Goal: Task Accomplishment & Management: Use online tool/utility

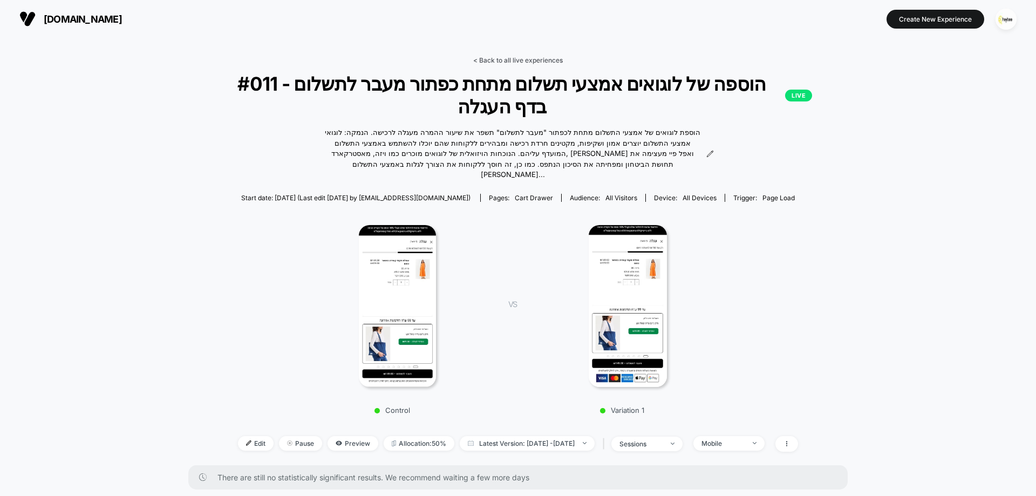
click at [516, 60] on link "< Back to all live experiences" at bounding box center [518, 60] width 90 height 8
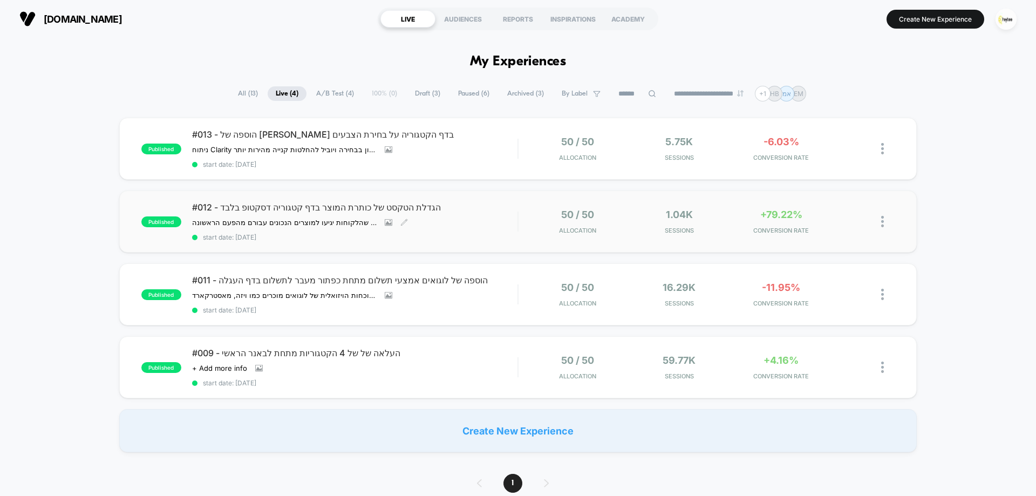
click at [478, 215] on div "#012 - הגדלת הטקסט של כותרת המוצר בדף קטגוריה דסקטופ בלבד הגדלת גודל הכותרות של…" at bounding box center [355, 221] width 326 height 39
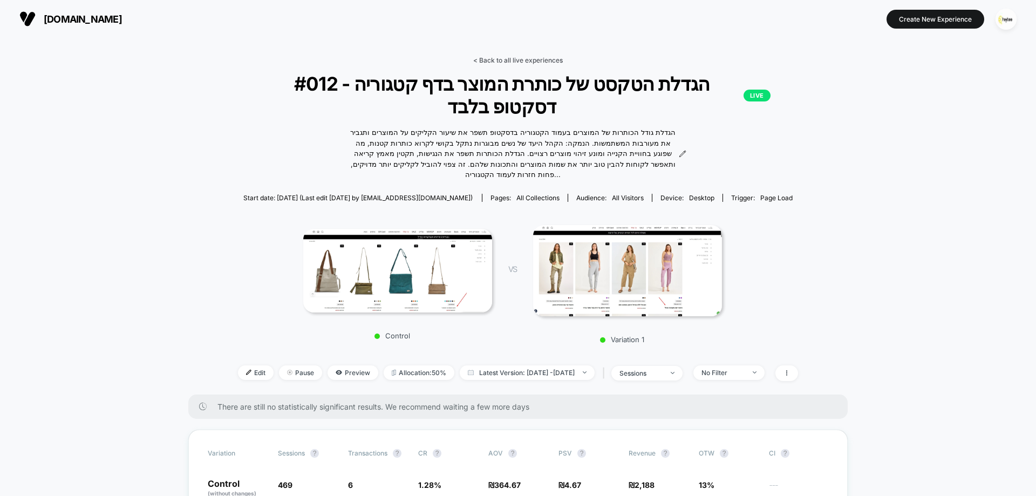
click at [551, 56] on link "< Back to all live experiences" at bounding box center [518, 60] width 90 height 8
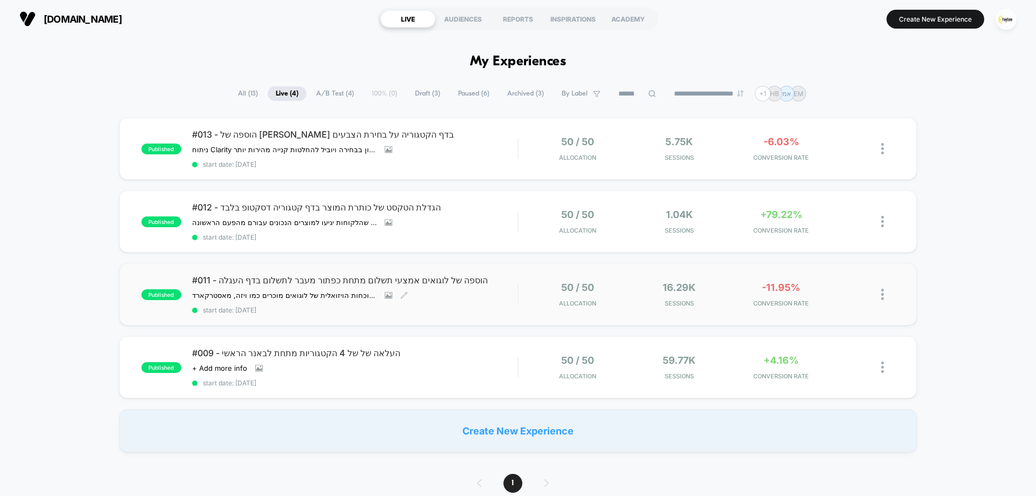
click at [482, 296] on div "#011 - הוספה של לוגואים אמצעי תשלום מתחת כפתור מעבר לתשלום בדף העגלה הוספת לוגו…" at bounding box center [355, 294] width 326 height 39
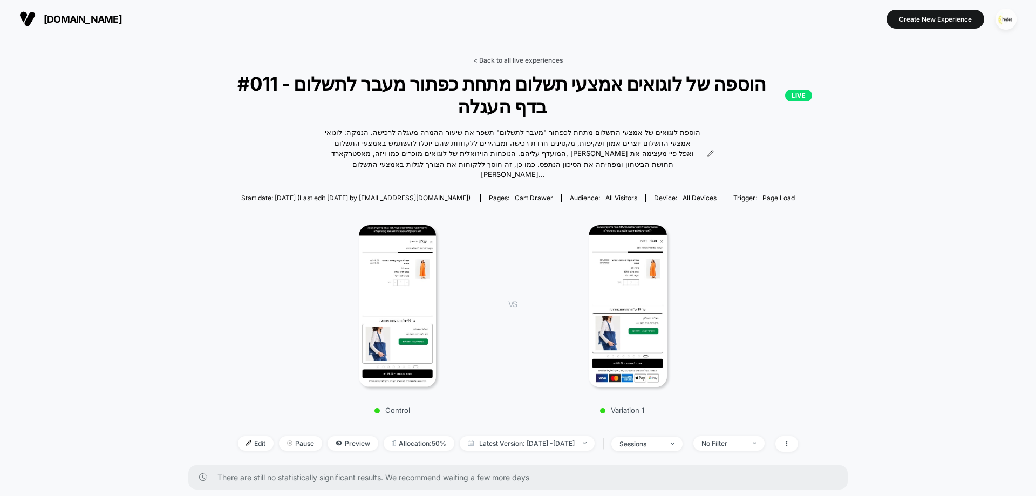
click at [542, 59] on link "< Back to all live experiences" at bounding box center [518, 60] width 90 height 8
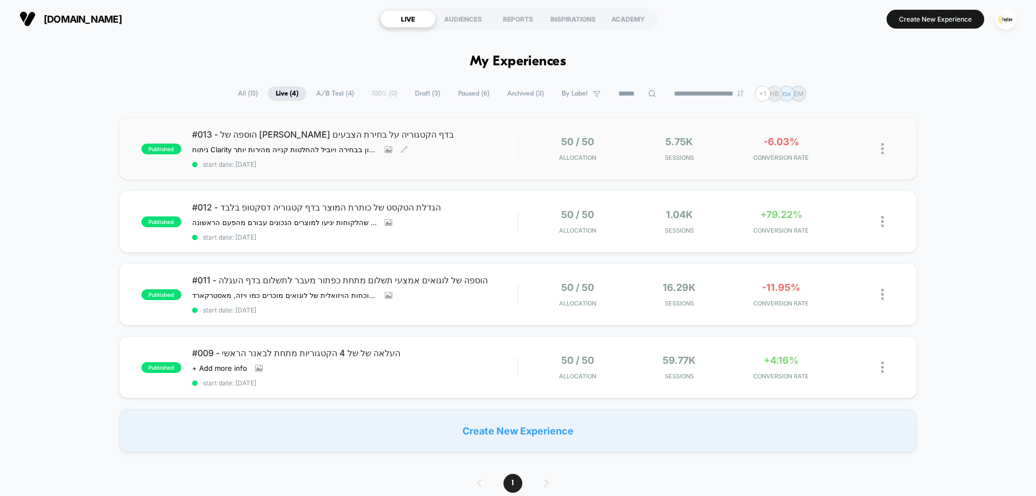
click at [489, 152] on div "#013 - הוספה של סימון בדף הקטגוריה על בחירת הצבעים ניתוח Clarity הראה שימוש ניכ…" at bounding box center [355, 148] width 326 height 39
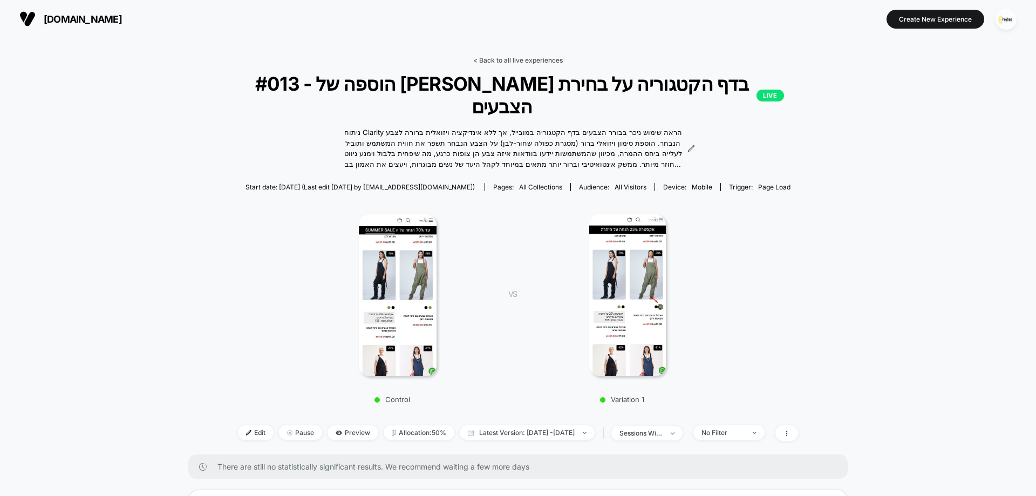
click at [528, 61] on link "< Back to all live experiences" at bounding box center [518, 60] width 90 height 8
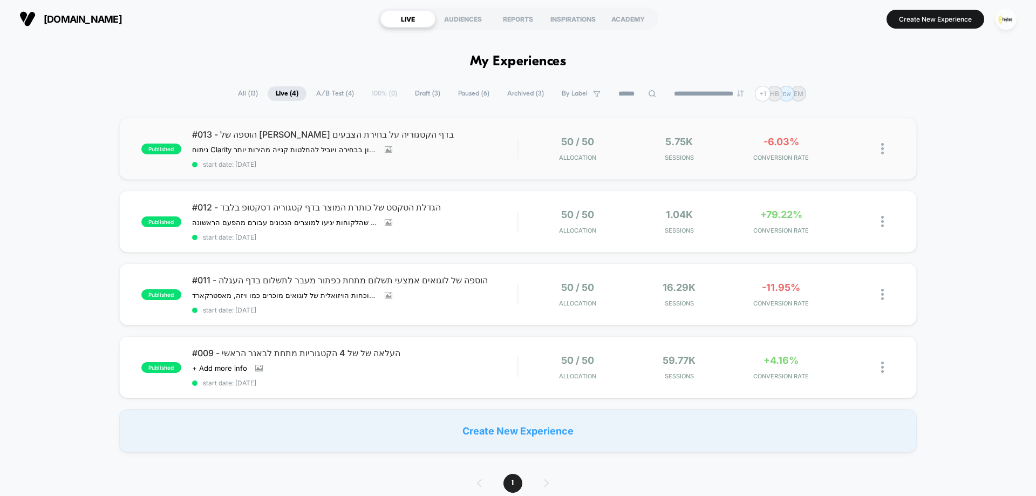
click at [494, 135] on span "#013 - הוספה של סימון בדף הקטגוריה על בחירת הצבעים" at bounding box center [355, 134] width 326 height 11
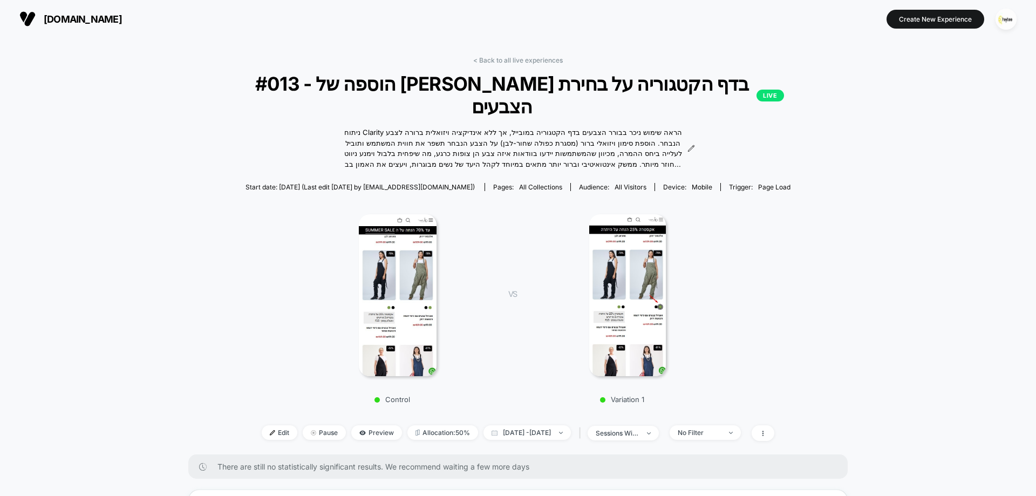
click at [519, 58] on link "< Back to all live experiences" at bounding box center [518, 60] width 90 height 8
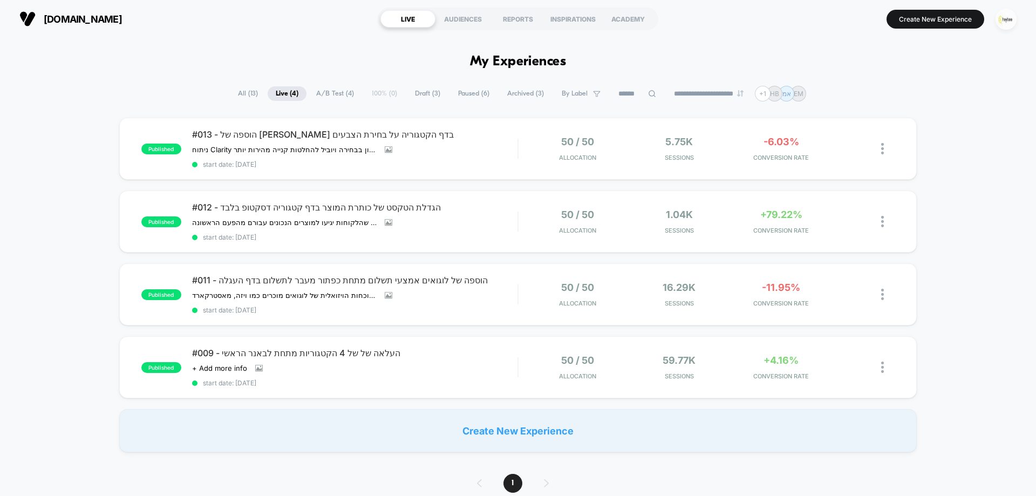
click at [1005, 26] on img "button" at bounding box center [1006, 19] width 21 height 21
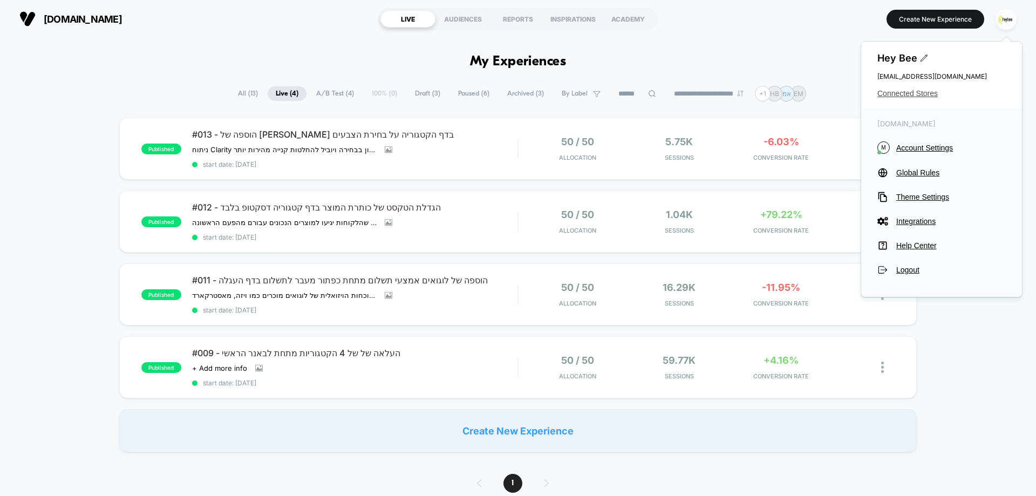
click at [911, 94] on span "Connected Stores" at bounding box center [942, 93] width 128 height 9
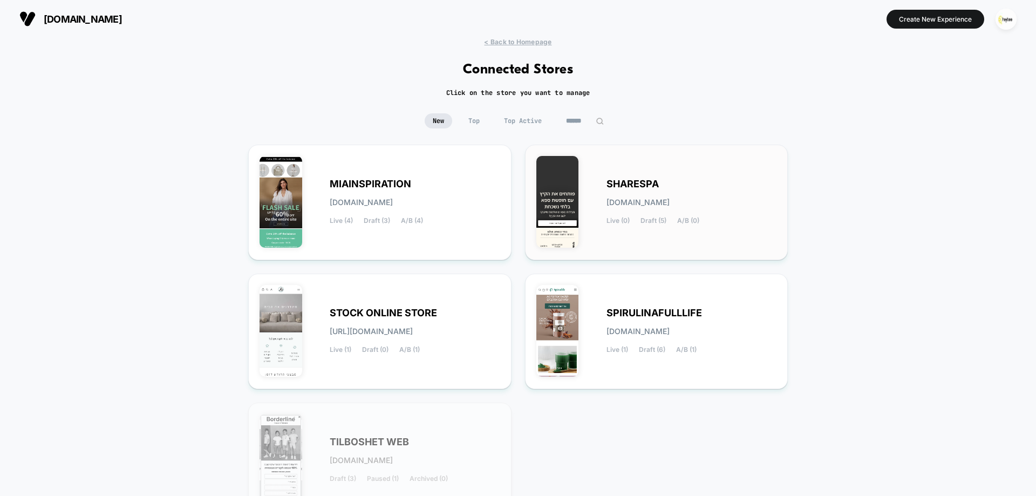
click at [685, 188] on div "SHARESPA sharespa.myshopify.com Live (0) Draft (5) A/B (0)" at bounding box center [692, 202] width 171 height 44
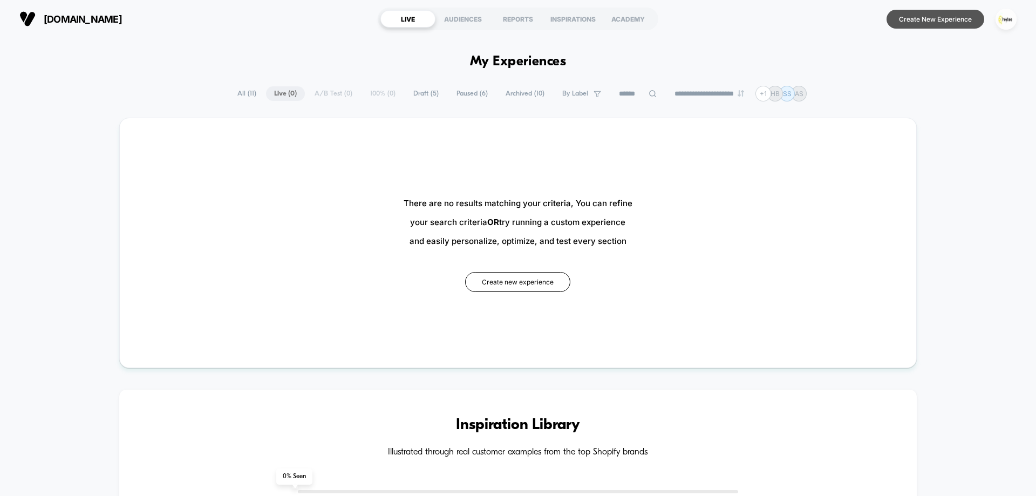
click at [948, 19] on button "Create New Experience" at bounding box center [936, 19] width 98 height 19
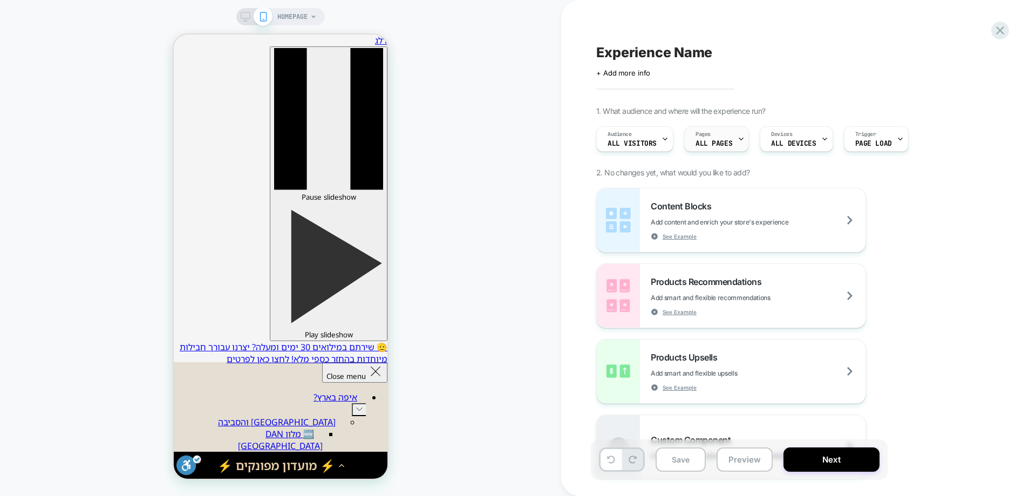
click at [722, 133] on div "Pages ALL PAGES" at bounding box center [714, 139] width 58 height 24
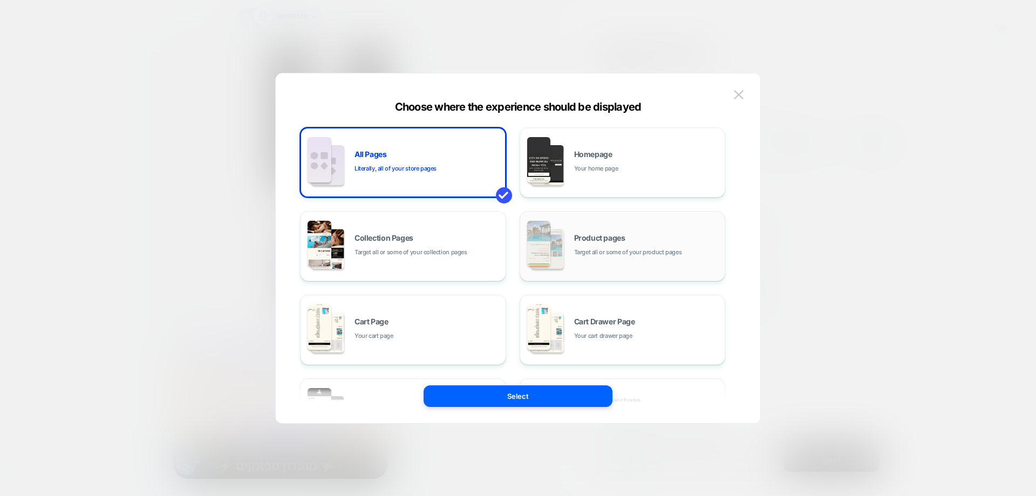
click at [616, 253] on span "Target all or some of your product pages" at bounding box center [628, 252] width 108 height 10
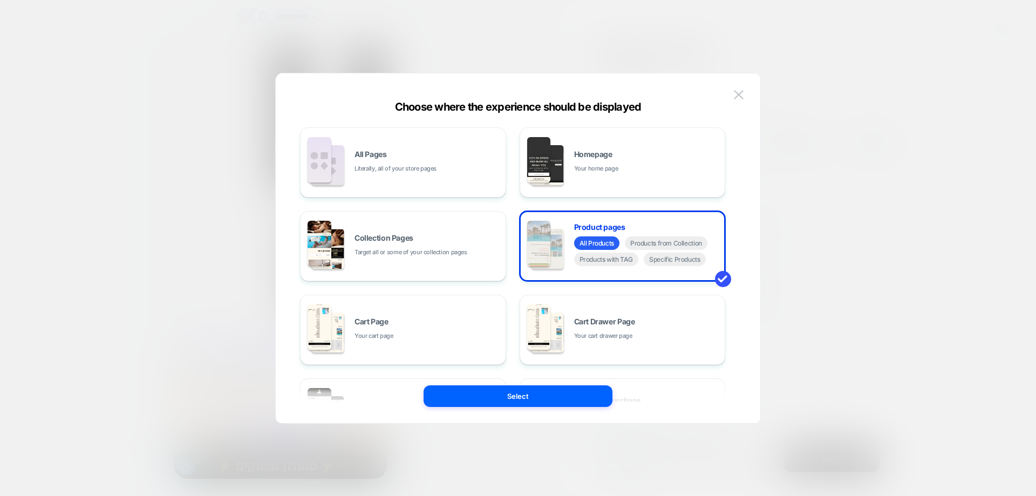
click at [558, 414] on div "All Pages Literally, all of your store pages Homepage Your home page Collection…" at bounding box center [518, 253] width 452 height 339
click at [558, 400] on button "Select" at bounding box center [518, 396] width 189 height 22
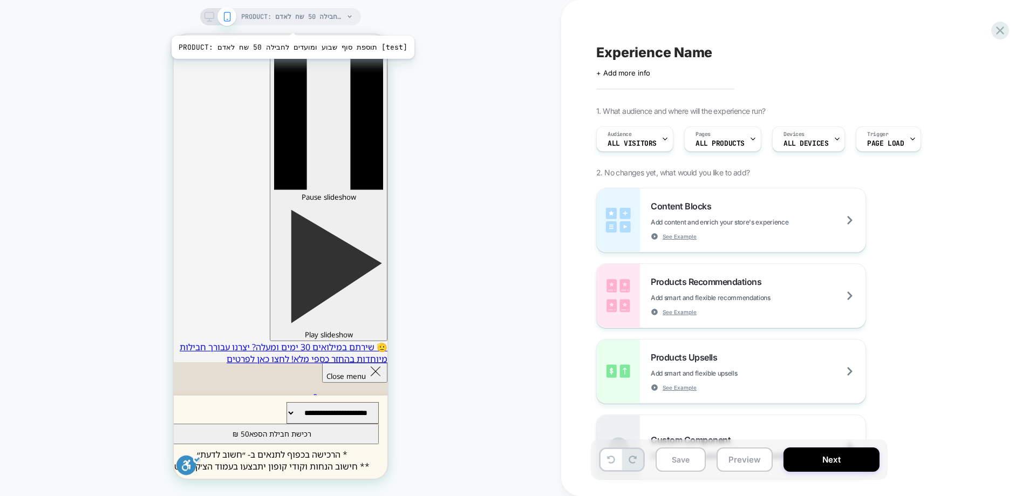
click at [278, 20] on span "PRODUCT: תוספת סוף שבוע ומועדים לחבילה 50 שח לאדם [test]" at bounding box center [292, 16] width 103 height 17
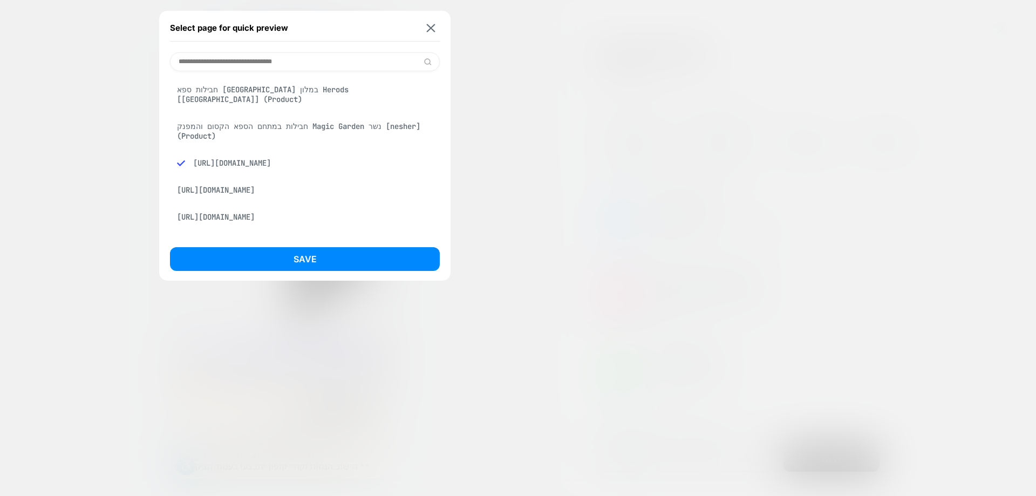
click at [287, 85] on div "חבילות ספא בתל אביב במלון Herods [tel aviv] (Product)" at bounding box center [305, 94] width 270 height 30
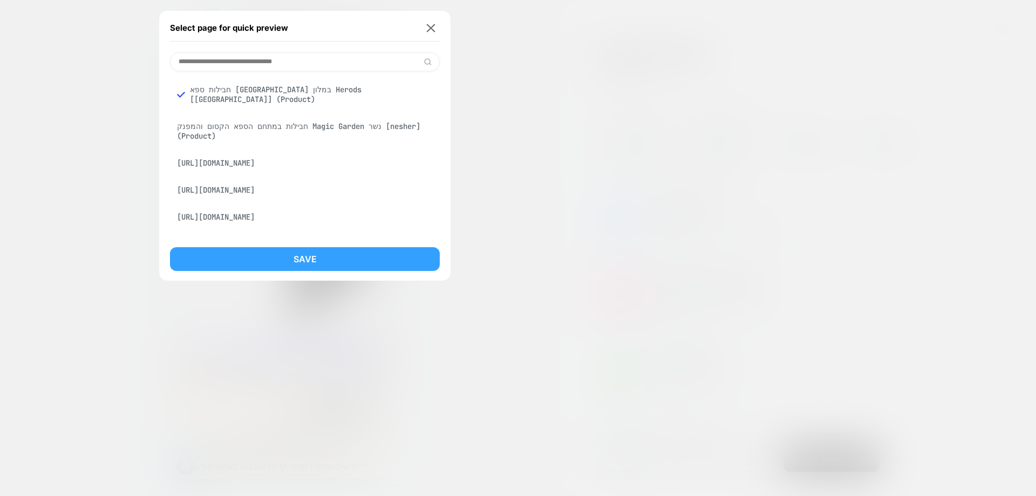
click at [292, 256] on button "Save" at bounding box center [305, 259] width 270 height 24
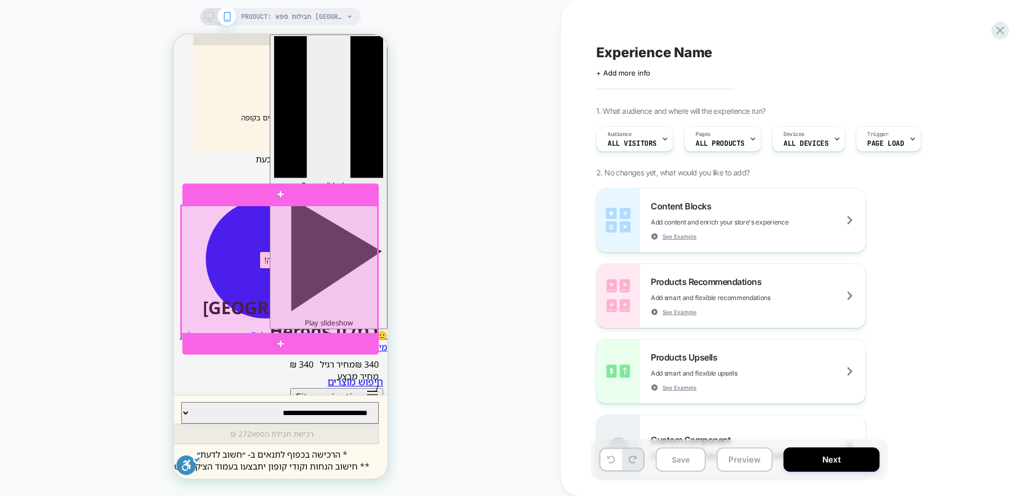
click at [265, 240] on div at bounding box center [279, 270] width 196 height 129
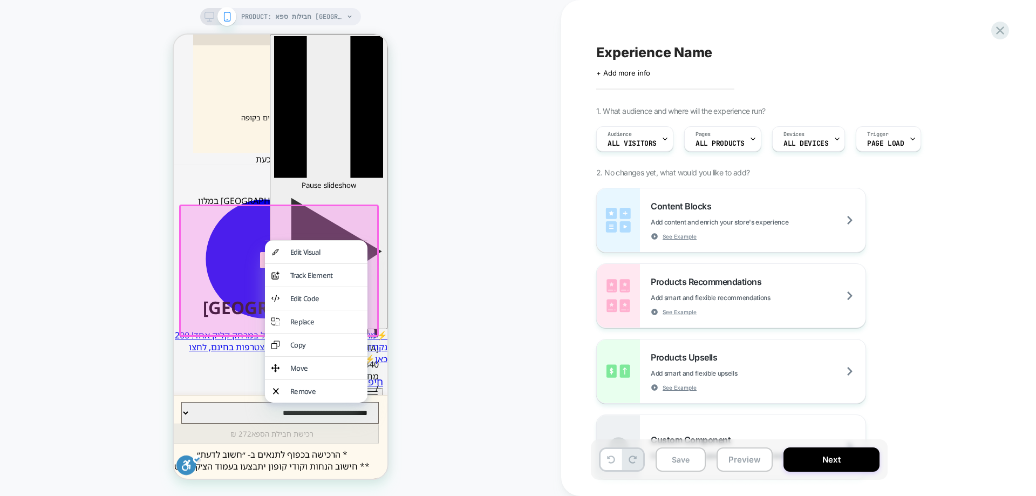
click at [451, 299] on div "PRODUCT: חבילות ספא בתל אביב במלון Herods [tel aviv] PRODUCT: חבילות ספא בתל אב…" at bounding box center [280, 248] width 561 height 475
drag, startPoint x: 337, startPoint y: 252, endPoint x: 601, endPoint y: 335, distance: 276.8
click at [337, 252] on div "Edit Visual" at bounding box center [325, 252] width 71 height 10
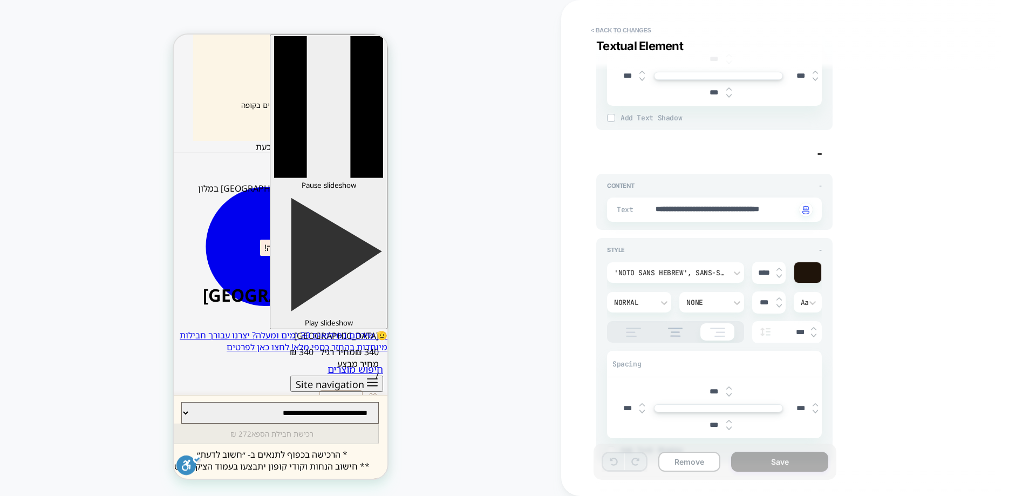
scroll to position [3248, 0]
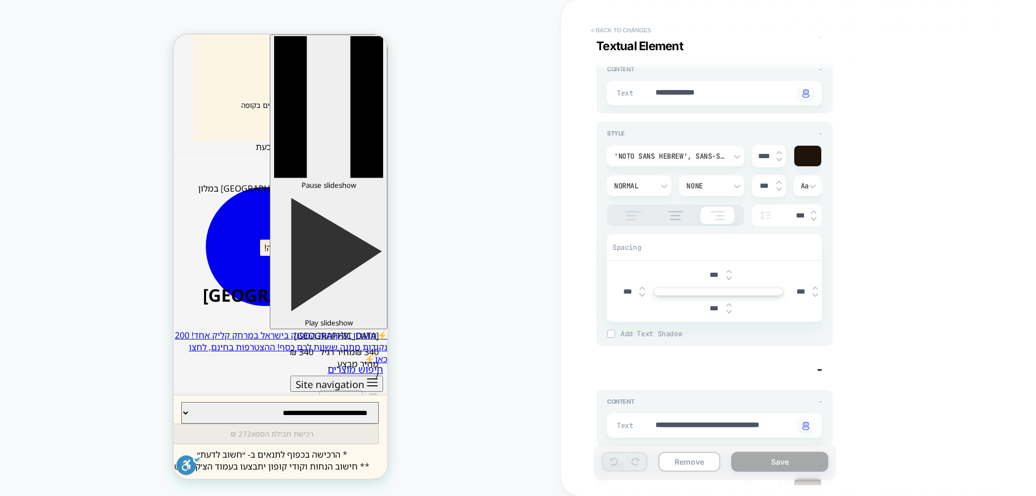
click at [639, 32] on button "< Back to changes" at bounding box center [621, 30] width 71 height 17
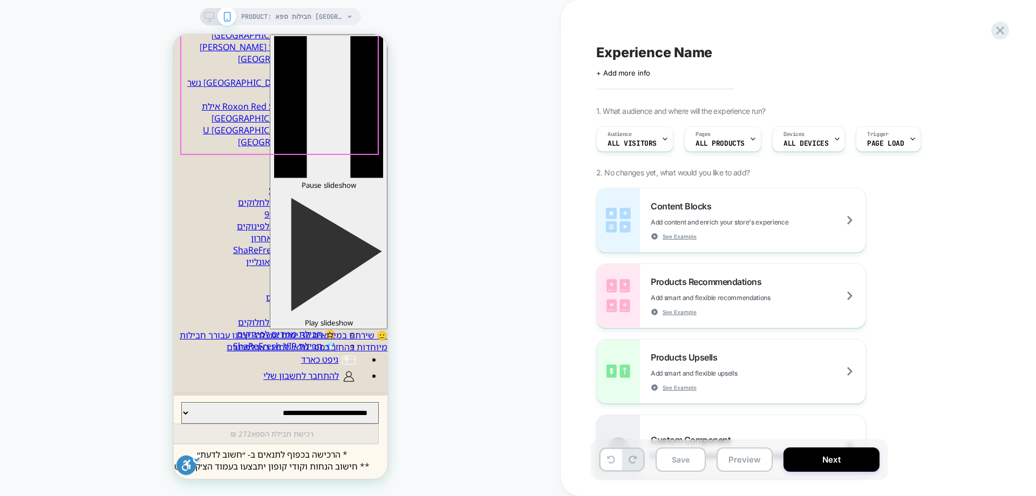
scroll to position [324, 0]
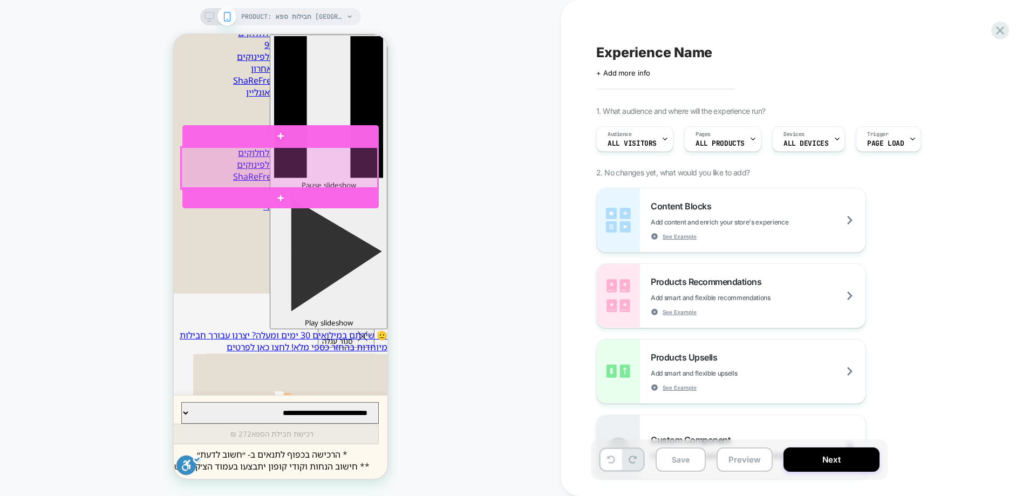
click at [301, 163] on div at bounding box center [279, 168] width 196 height 42
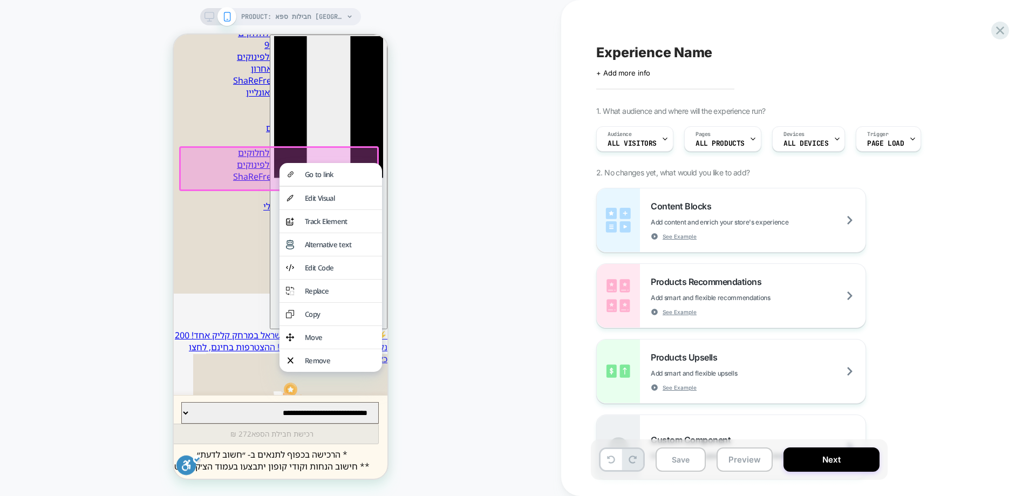
click at [319, 365] on div "Remove" at bounding box center [340, 361] width 71 height 10
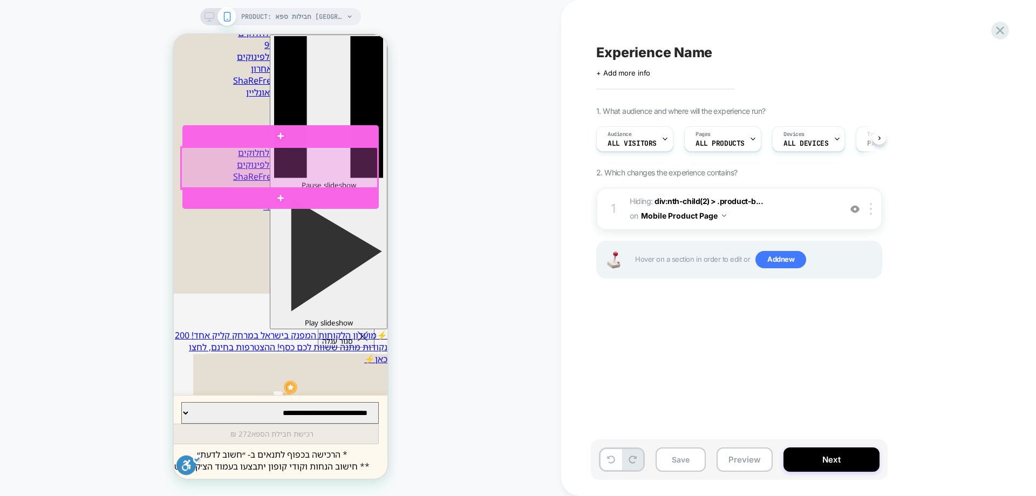
click at [305, 164] on div at bounding box center [279, 168] width 196 height 42
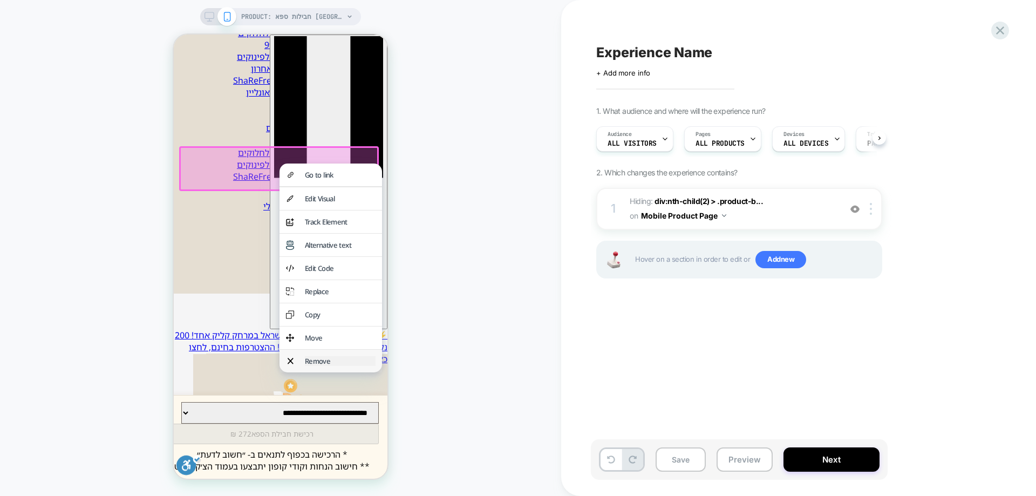
click at [325, 366] on div "Remove" at bounding box center [340, 361] width 71 height 10
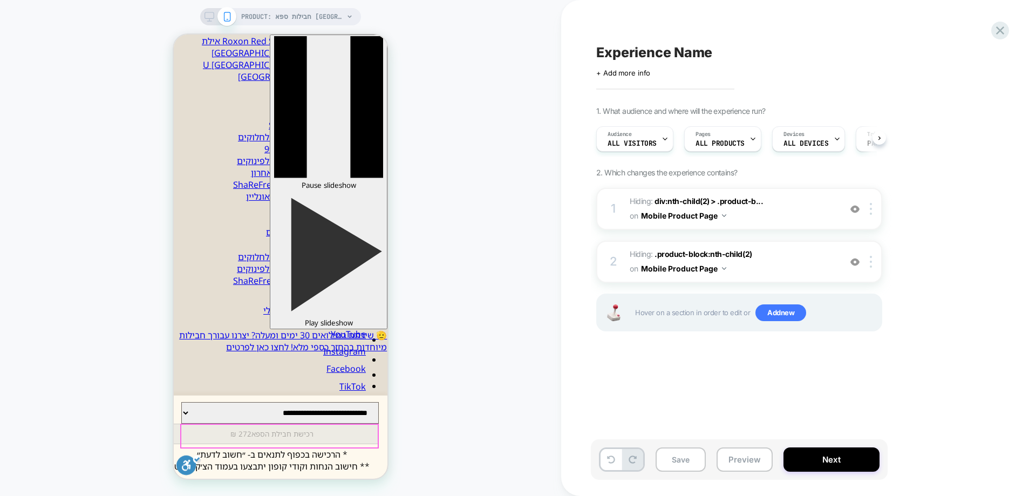
scroll to position [216, 0]
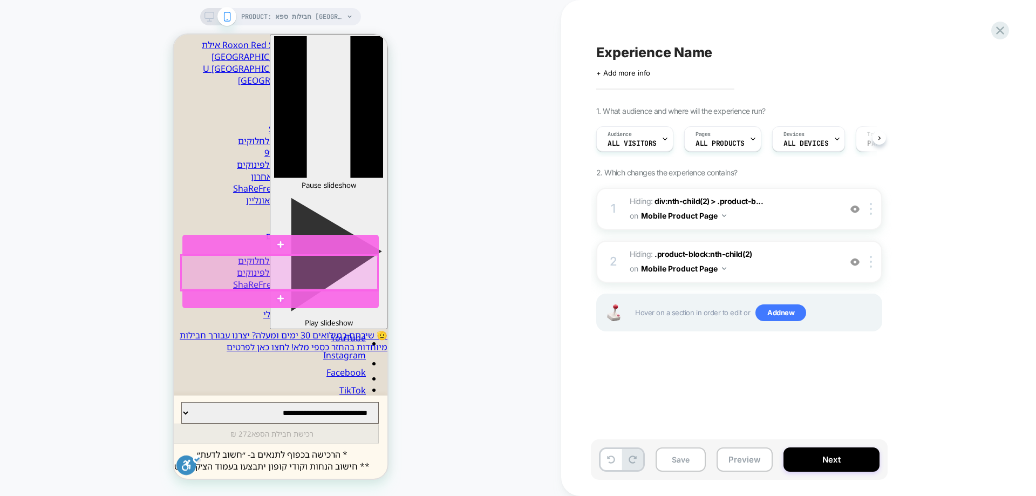
click at [300, 263] on div at bounding box center [279, 272] width 196 height 35
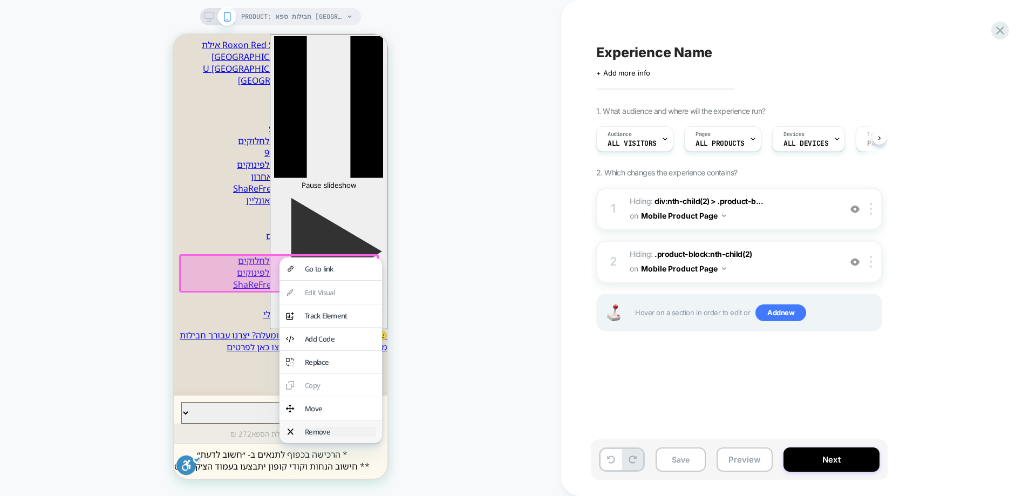
click at [338, 437] on div "Remove" at bounding box center [340, 432] width 71 height 10
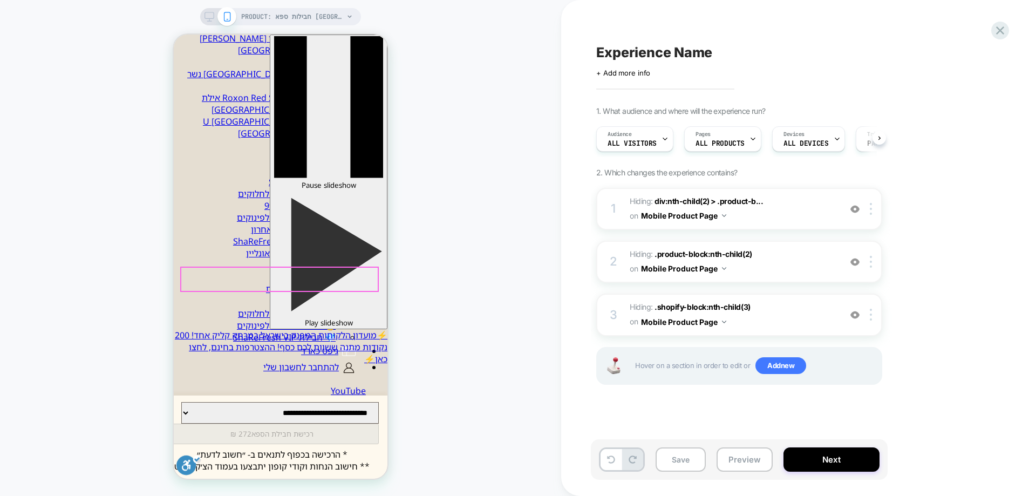
scroll to position [108, 0]
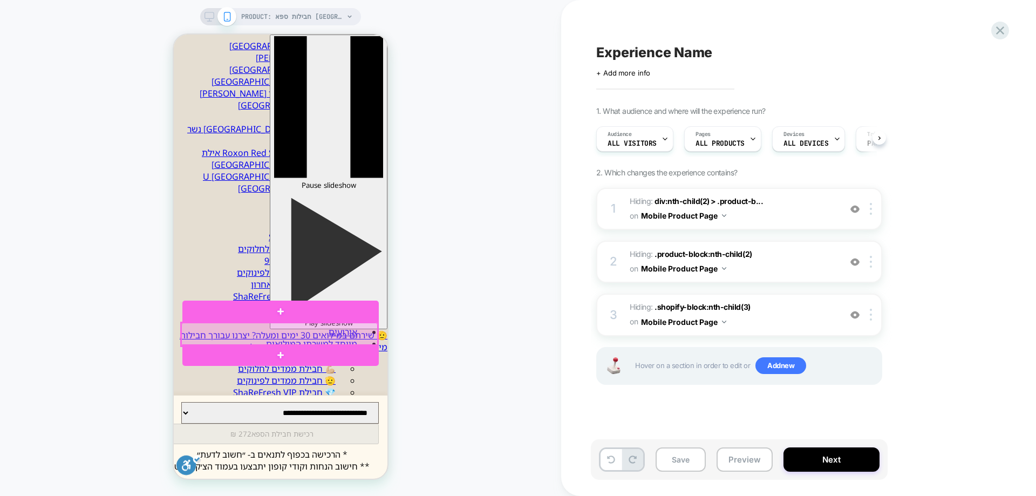
click at [353, 333] on div at bounding box center [279, 334] width 196 height 23
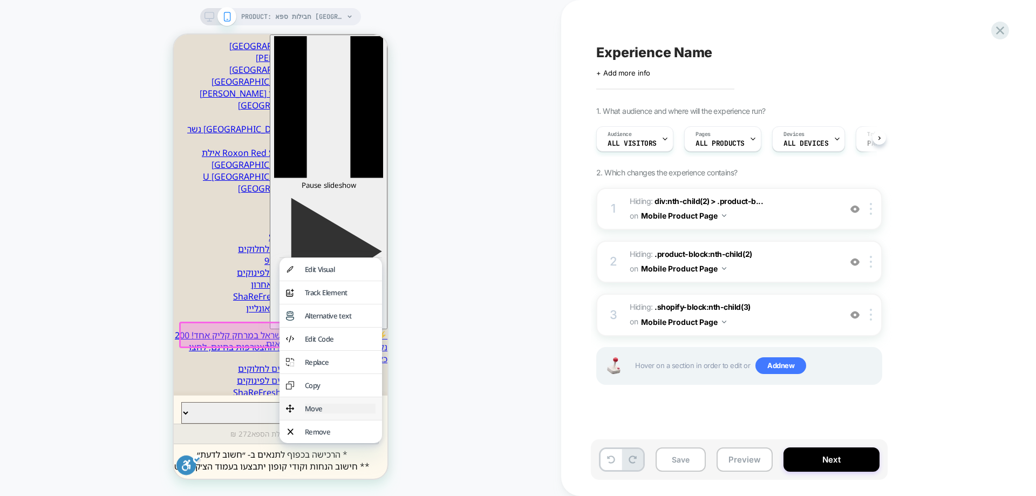
click at [328, 414] on div "Move" at bounding box center [340, 409] width 71 height 10
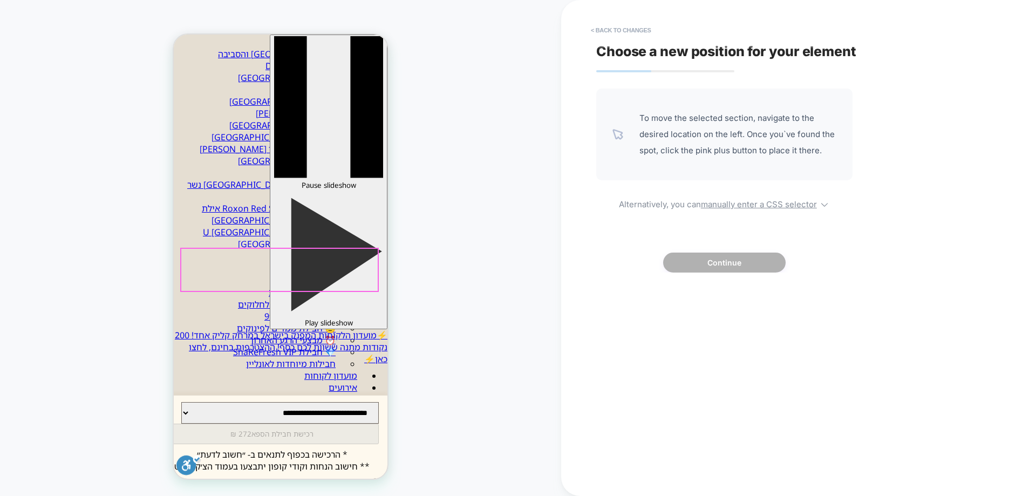
scroll to position [0, 0]
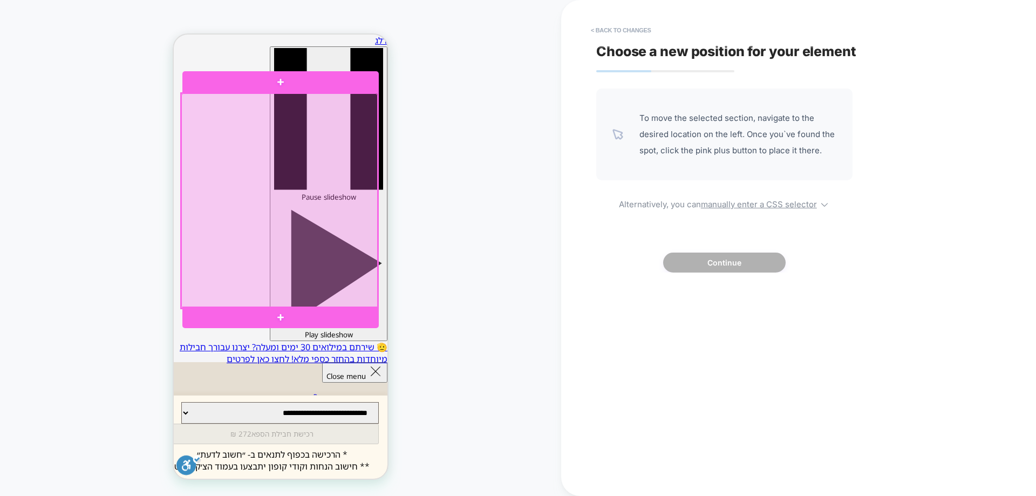
click at [316, 133] on div at bounding box center [279, 200] width 196 height 215
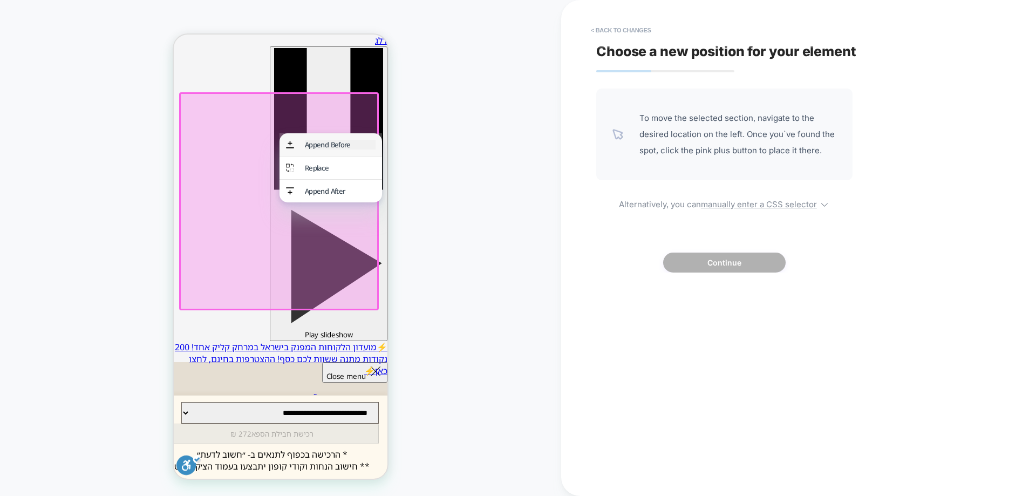
click at [317, 141] on div "Append Before" at bounding box center [340, 145] width 71 height 10
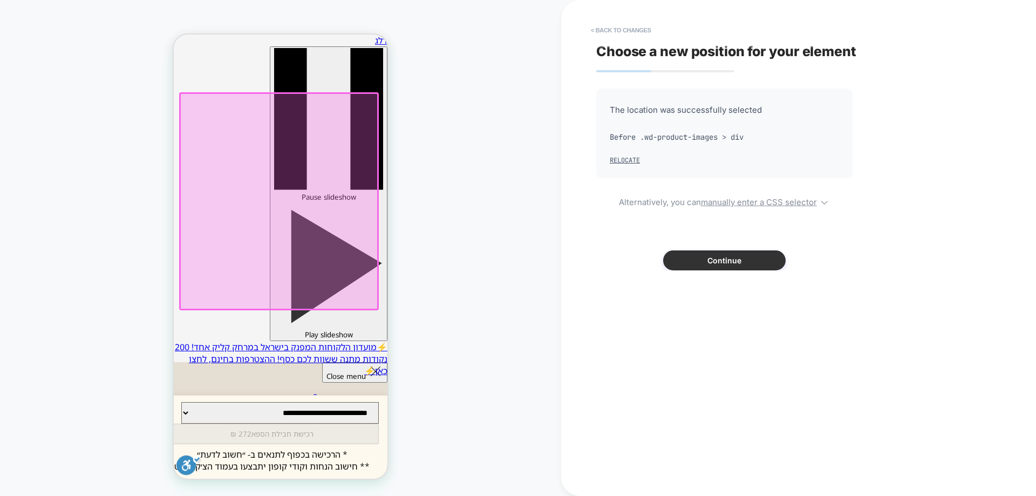
click at [722, 264] on button "Continue" at bounding box center [724, 260] width 123 height 20
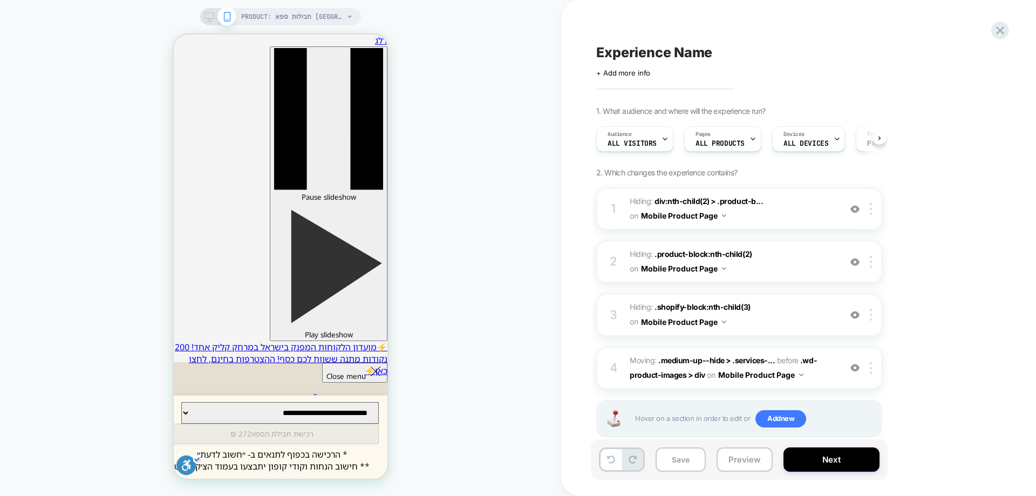
scroll to position [0, 1]
click at [465, 276] on div "PRODUCT: חבילות ספא בתל אביב במלון Herods [tel aviv] PRODUCT: חבילות ספא בתל אב…" at bounding box center [280, 248] width 561 height 475
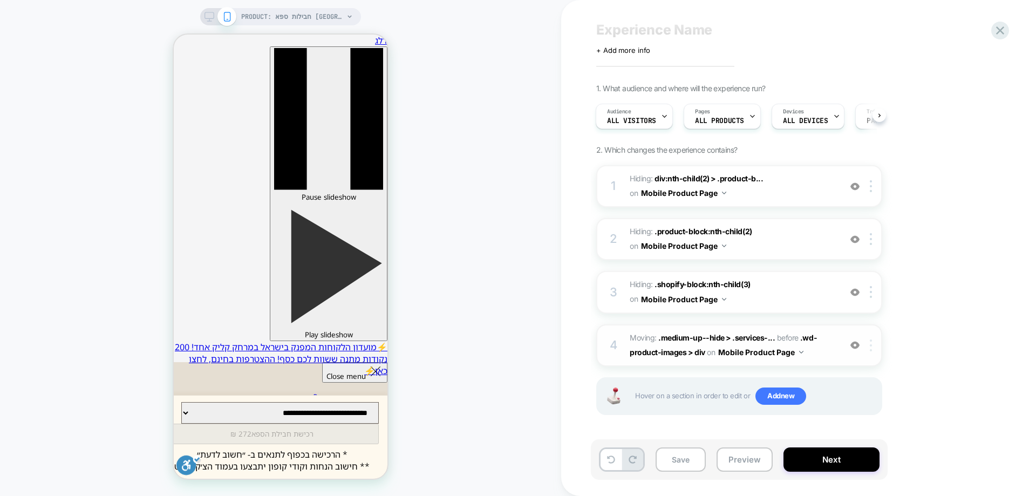
click at [873, 346] on div at bounding box center [873, 346] width 18 height 12
click at [863, 433] on div "Delete" at bounding box center [872, 431] width 96 height 29
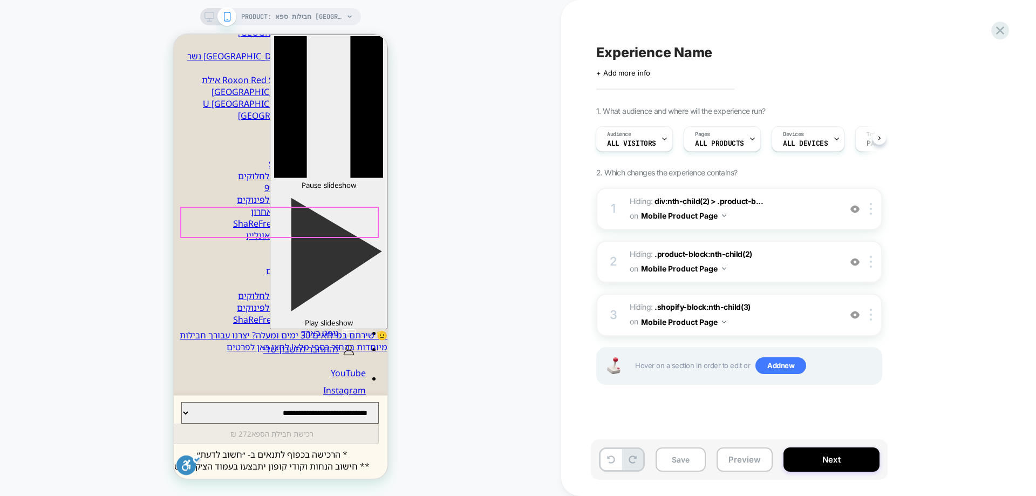
scroll to position [162, 0]
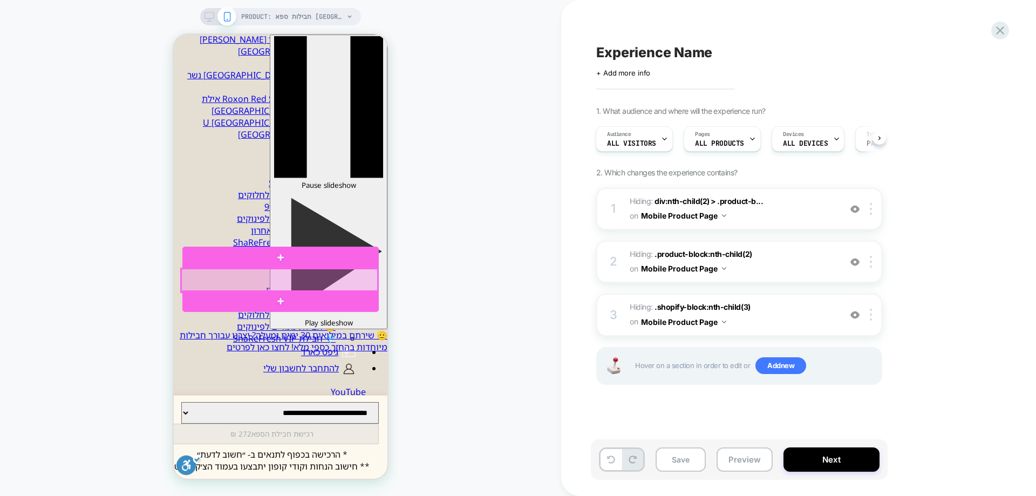
click at [307, 279] on div at bounding box center [279, 280] width 196 height 23
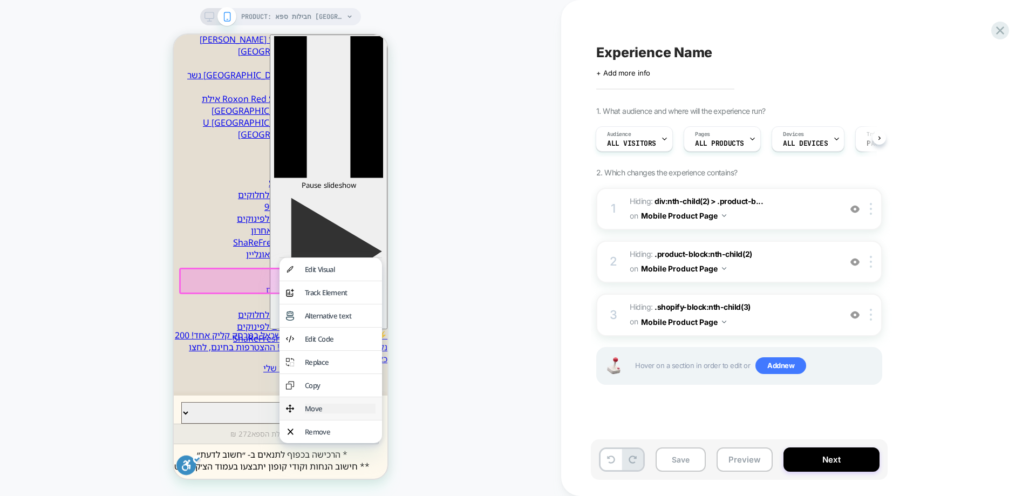
click at [326, 414] on div "Move" at bounding box center [340, 409] width 71 height 10
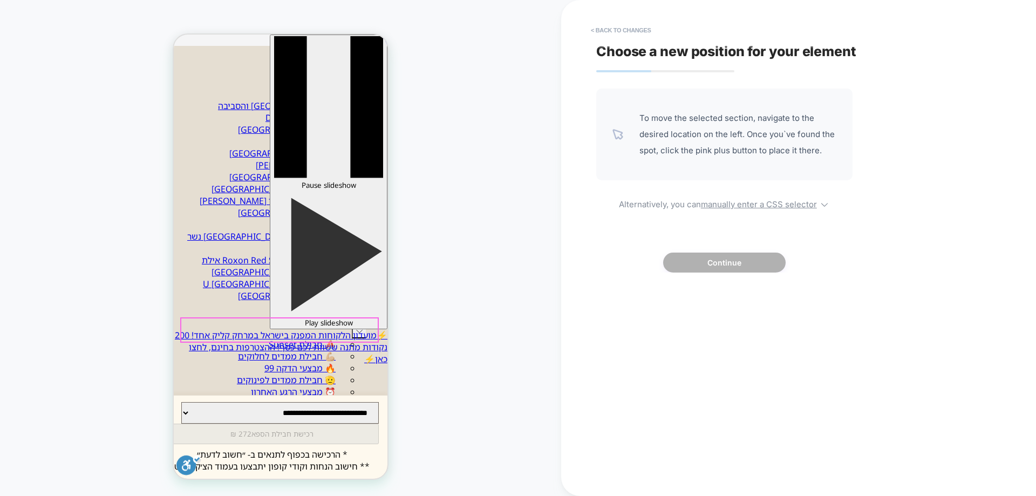
scroll to position [0, 0]
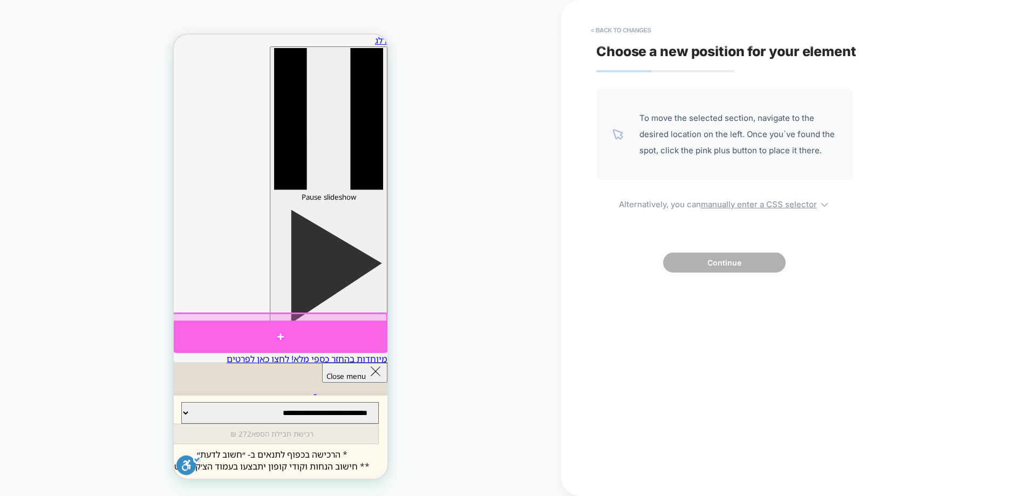
click at [363, 334] on div at bounding box center [280, 337] width 215 height 32
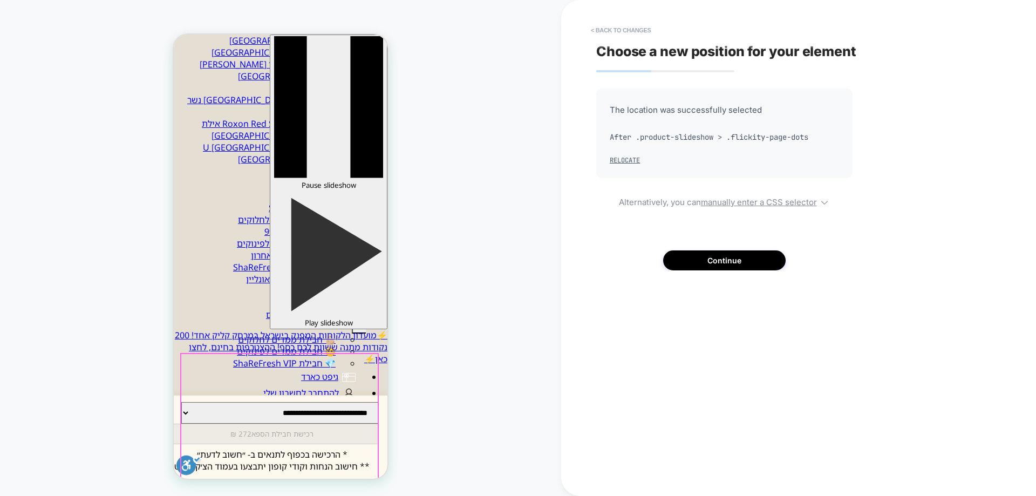
scroll to position [108, 0]
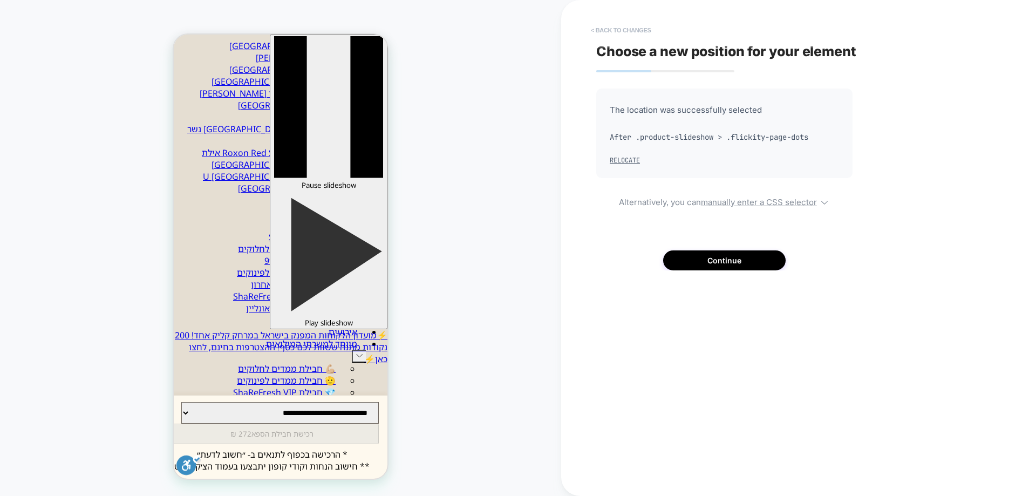
click at [635, 27] on button "< Back to changes" at bounding box center [621, 30] width 71 height 17
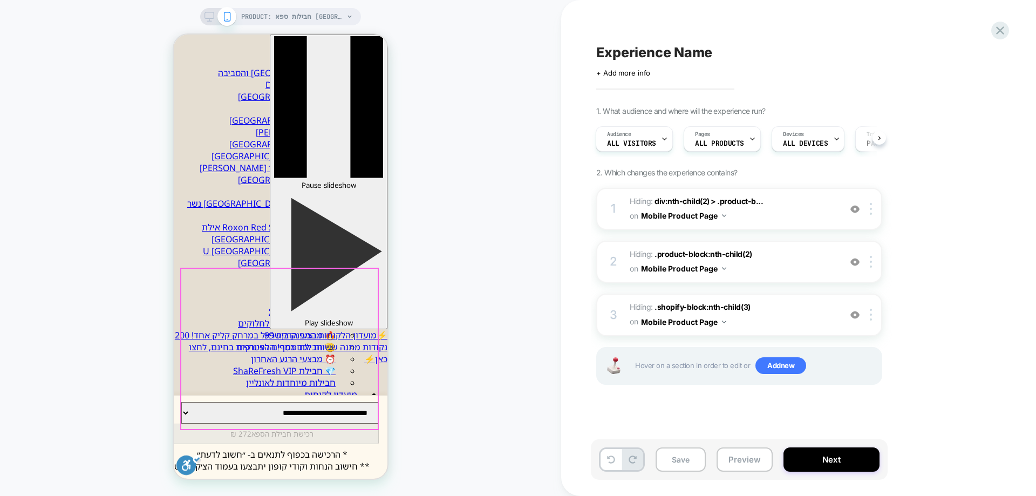
scroll to position [0, 0]
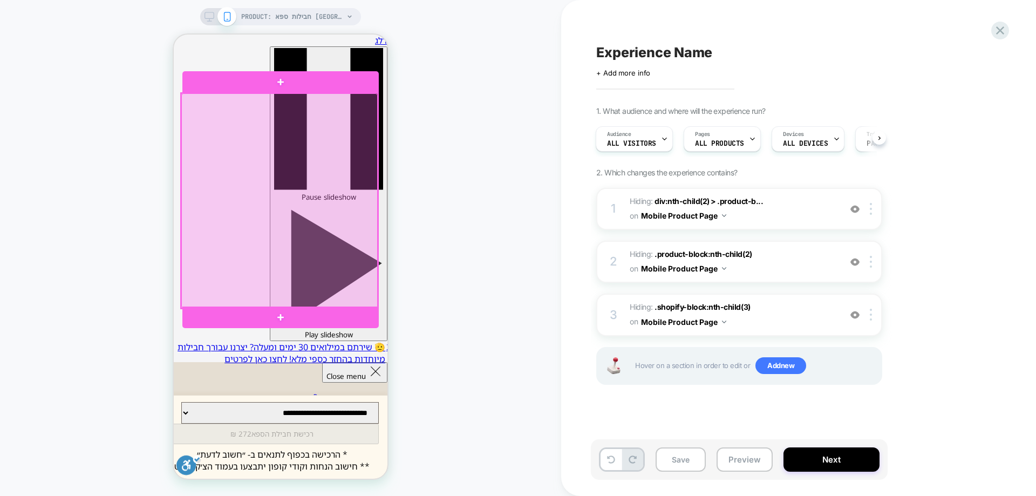
click at [303, 234] on div at bounding box center [279, 200] width 196 height 215
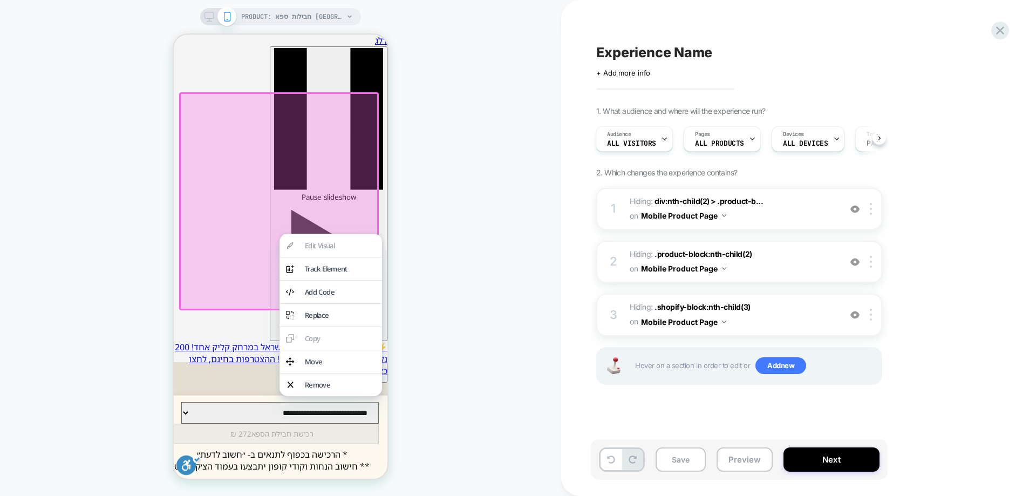
click at [465, 153] on div "PRODUCT: חבילות ספא בתל אביב במלון Herods [tel aviv] PRODUCT: חבילות ספא בתל אב…" at bounding box center [280, 248] width 561 height 475
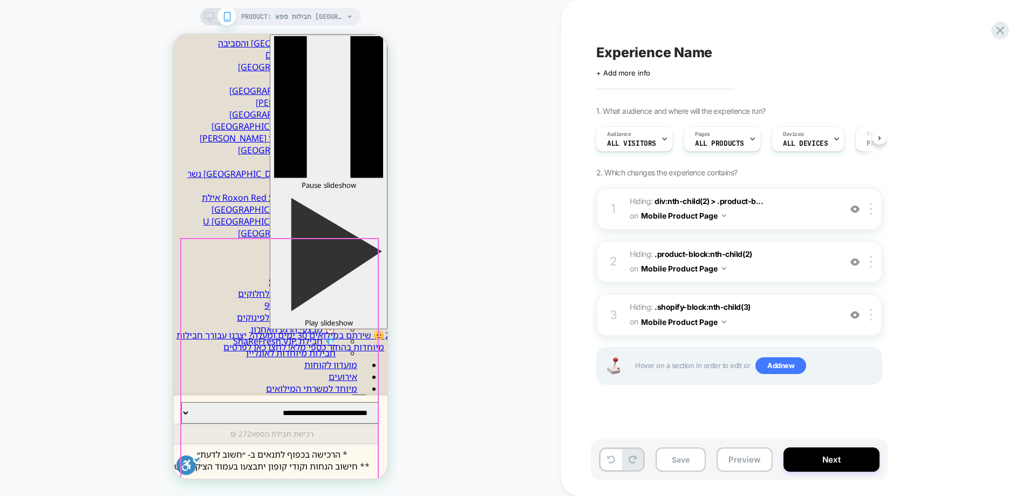
scroll to position [162, 0]
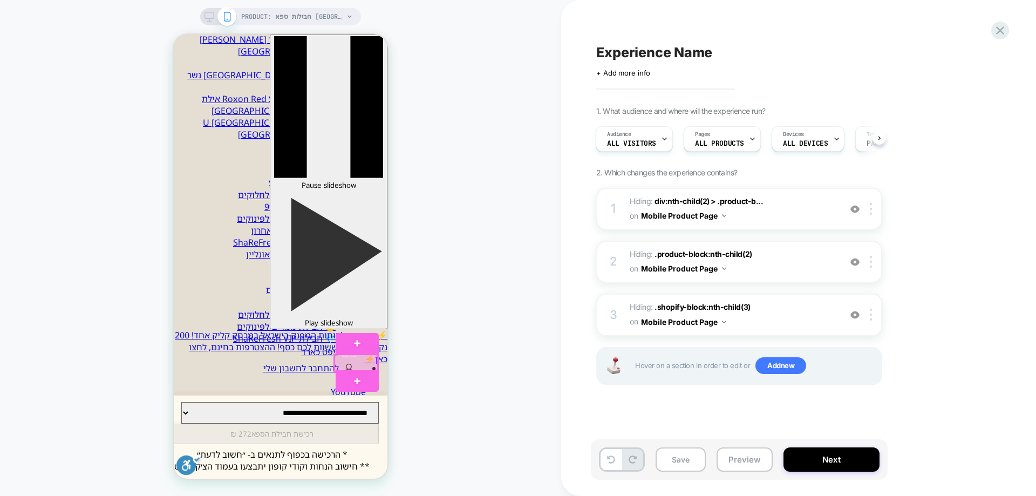
click at [361, 362] on div at bounding box center [356, 363] width 43 height 17
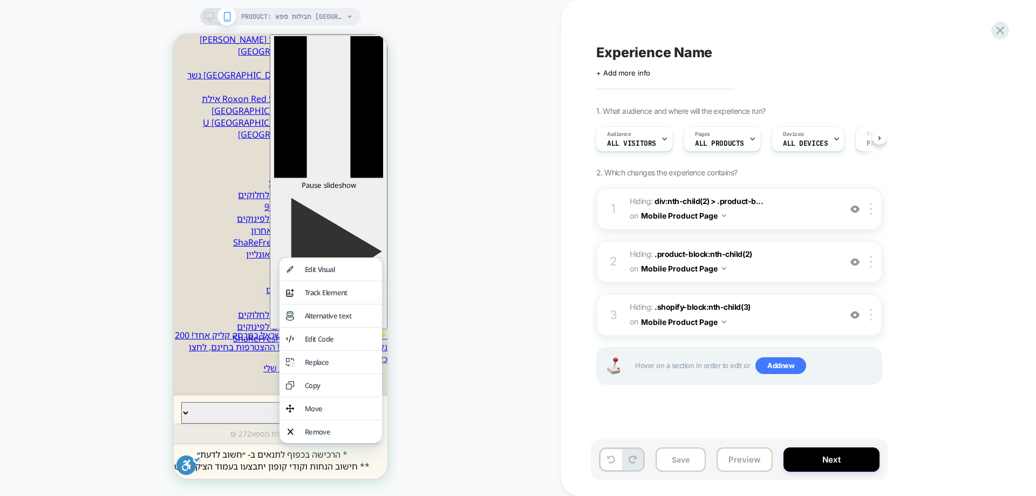
click at [448, 375] on div "PRODUCT: חבילות ספא בתל אביב במלון Herods [tel aviv] PRODUCT: חבילות ספא בתל אב…" at bounding box center [280, 248] width 561 height 475
click at [355, 270] on div "Edit Visual" at bounding box center [340, 270] width 71 height 10
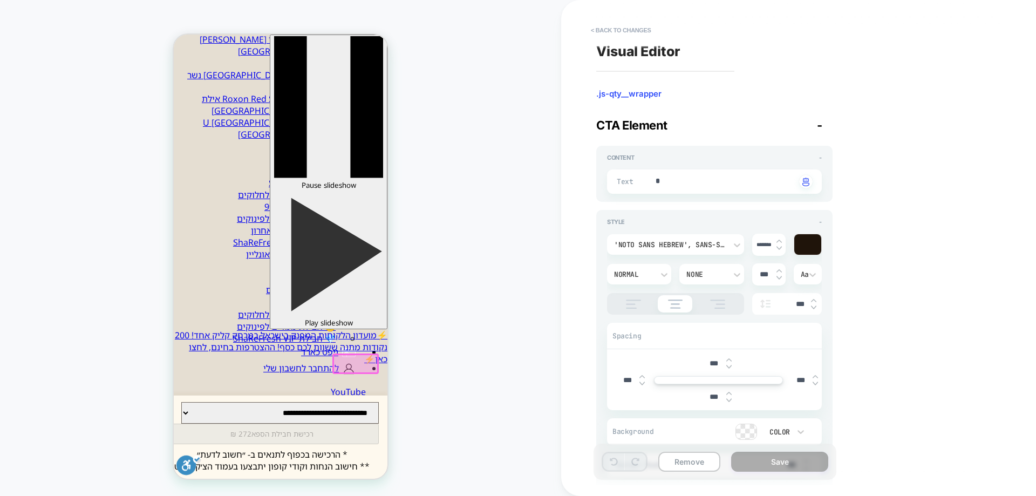
type textarea "*"
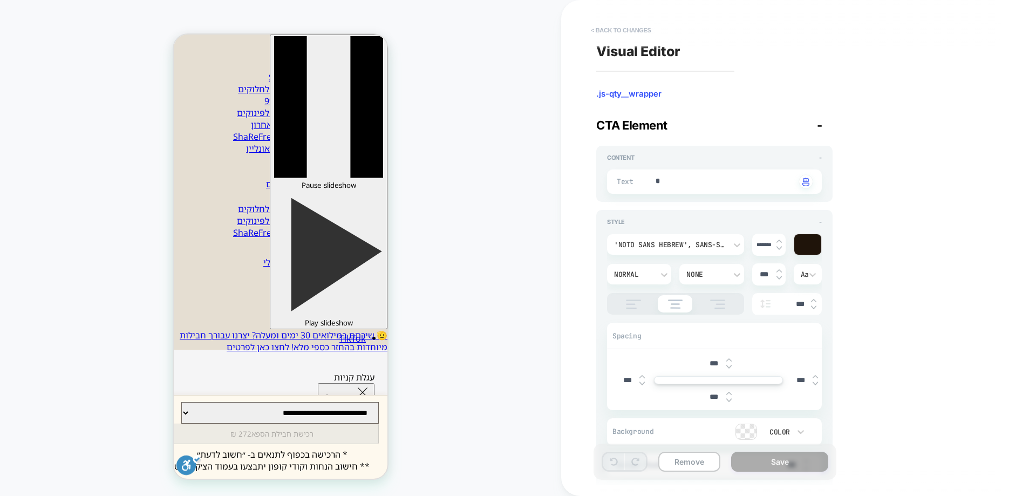
click at [633, 28] on button "< Back to changes" at bounding box center [621, 30] width 71 height 17
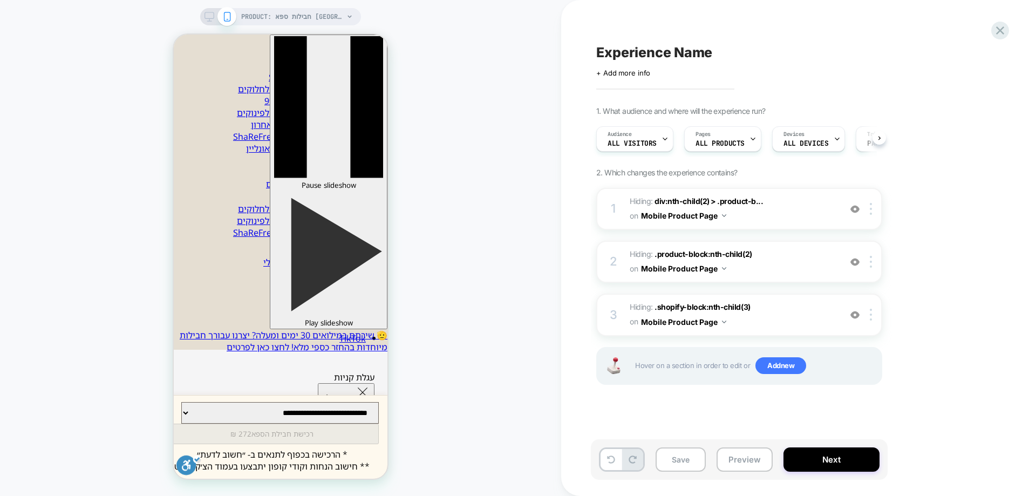
scroll to position [0, 1]
click at [355, 254] on div at bounding box center [356, 257] width 43 height 17
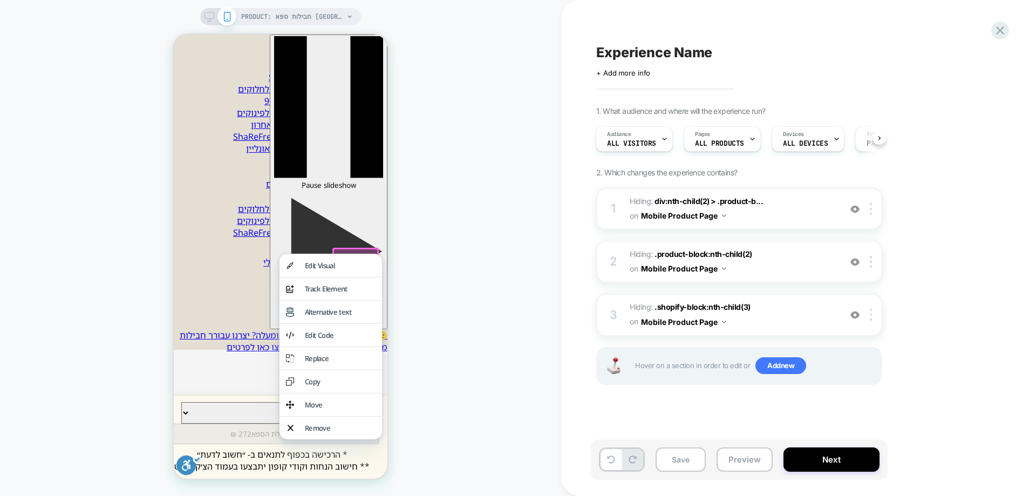
drag, startPoint x: 330, startPoint y: 418, endPoint x: 324, endPoint y: 401, distance: 18.4
click at [330, 410] on div "Move" at bounding box center [340, 405] width 71 height 10
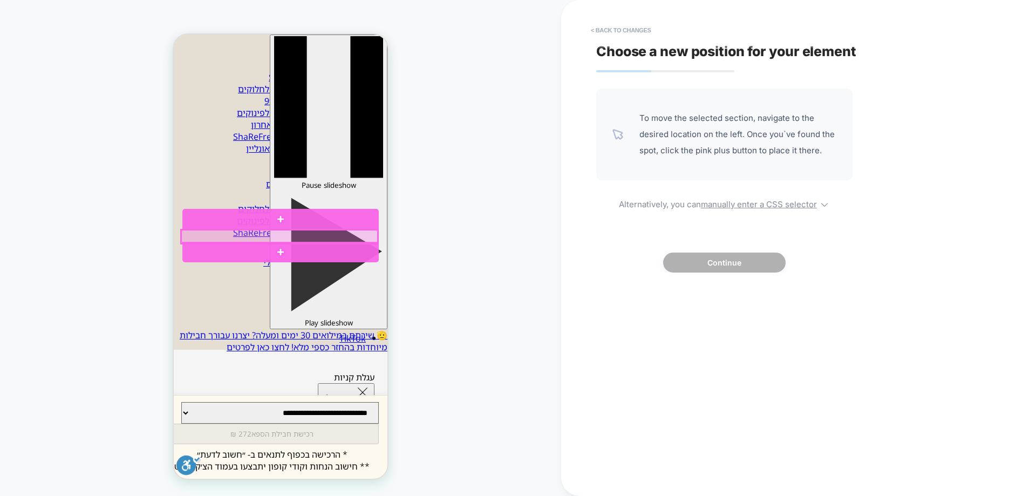
click at [276, 234] on div at bounding box center [279, 237] width 196 height 14
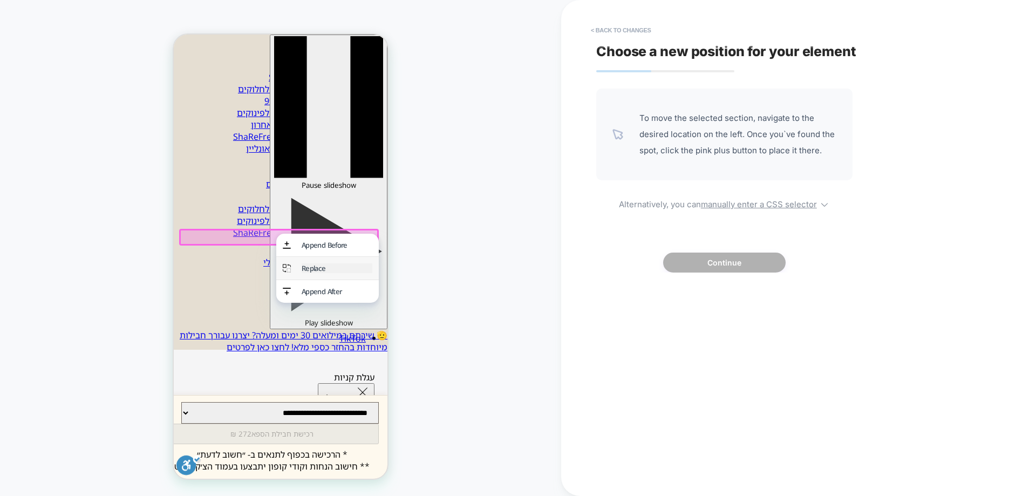
click at [311, 267] on div "Replace" at bounding box center [337, 268] width 71 height 10
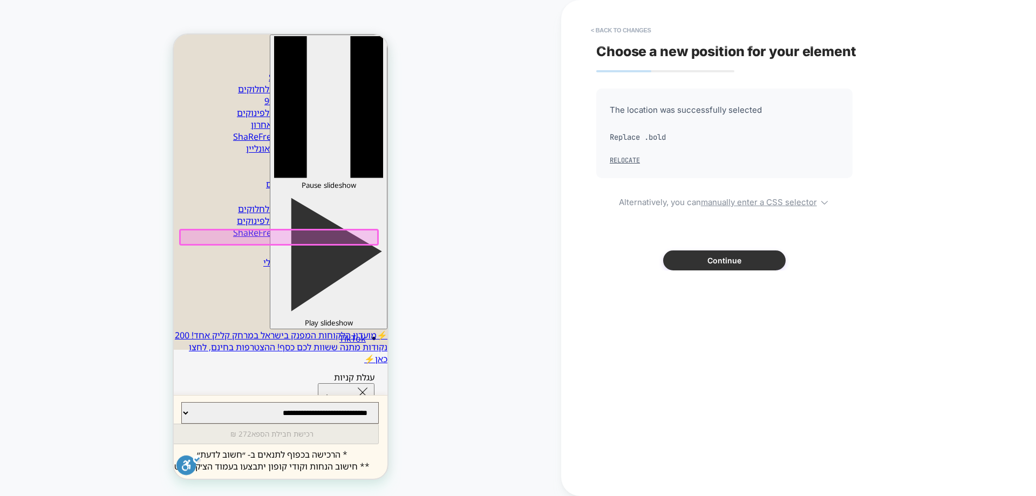
click at [685, 264] on button "Continue" at bounding box center [724, 260] width 123 height 20
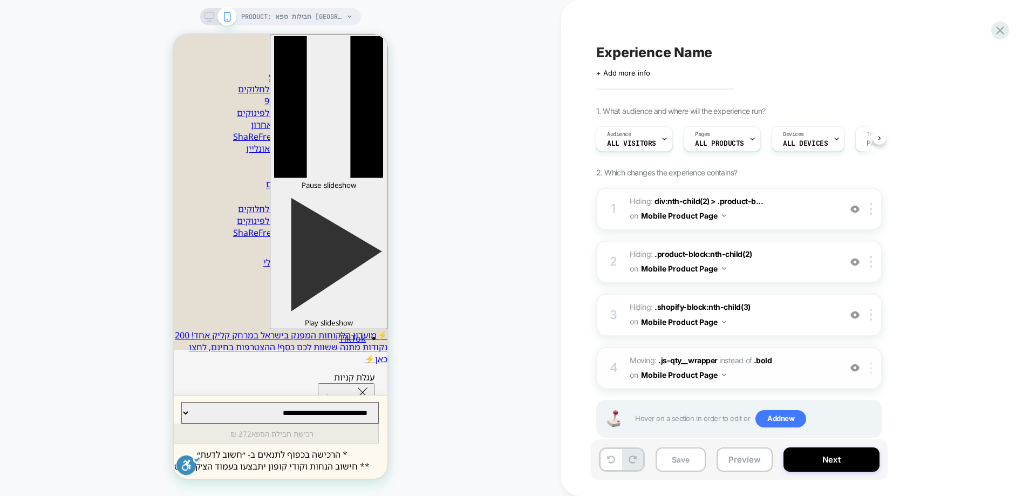
click at [875, 370] on div at bounding box center [873, 368] width 18 height 12
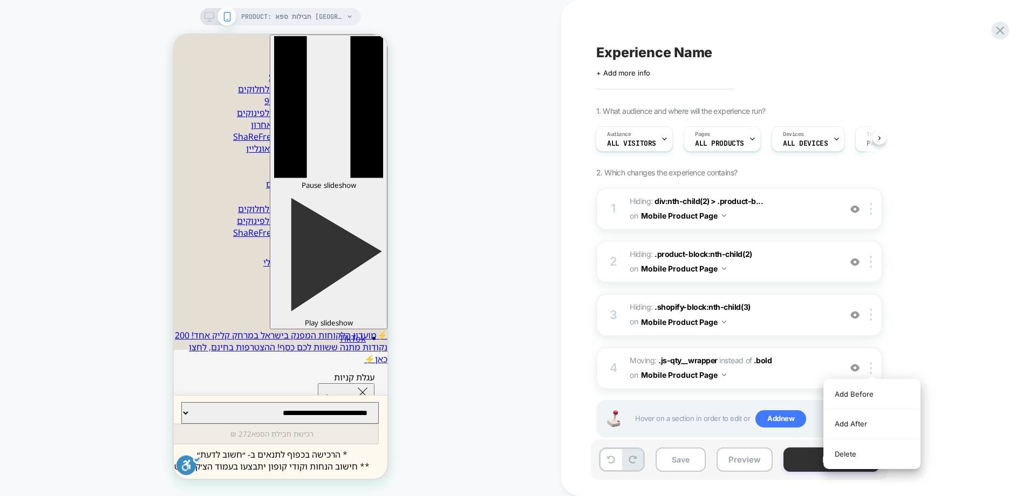
click at [879, 456] on div "Delete" at bounding box center [872, 453] width 96 height 29
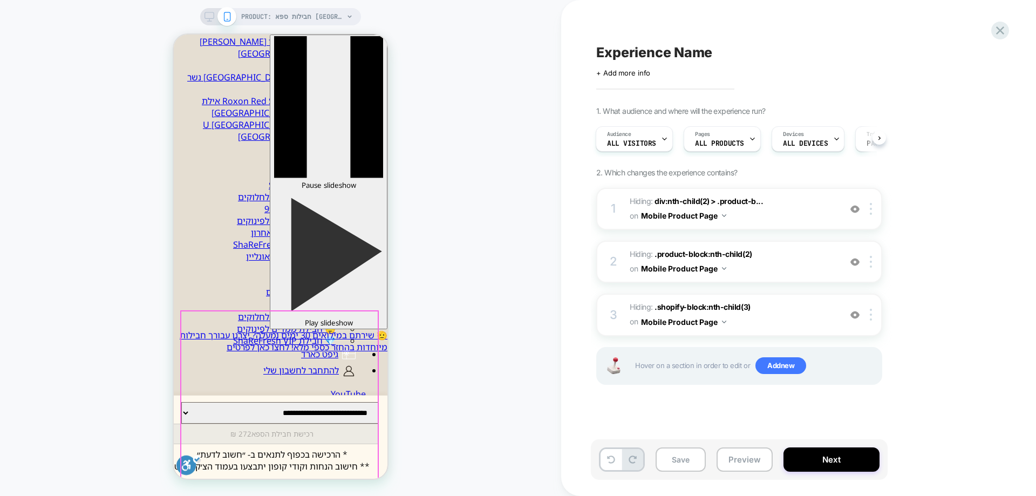
scroll to position [162, 0]
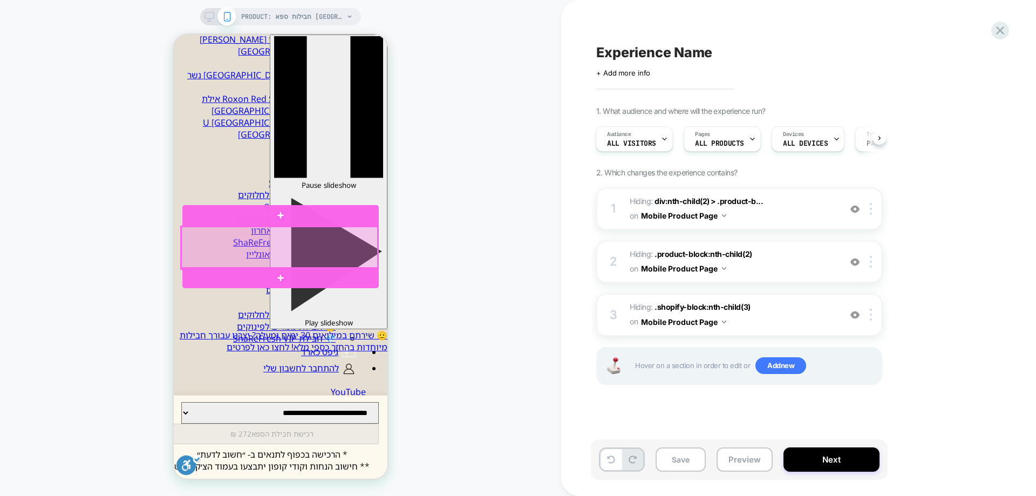
click at [297, 251] on div at bounding box center [279, 248] width 196 height 42
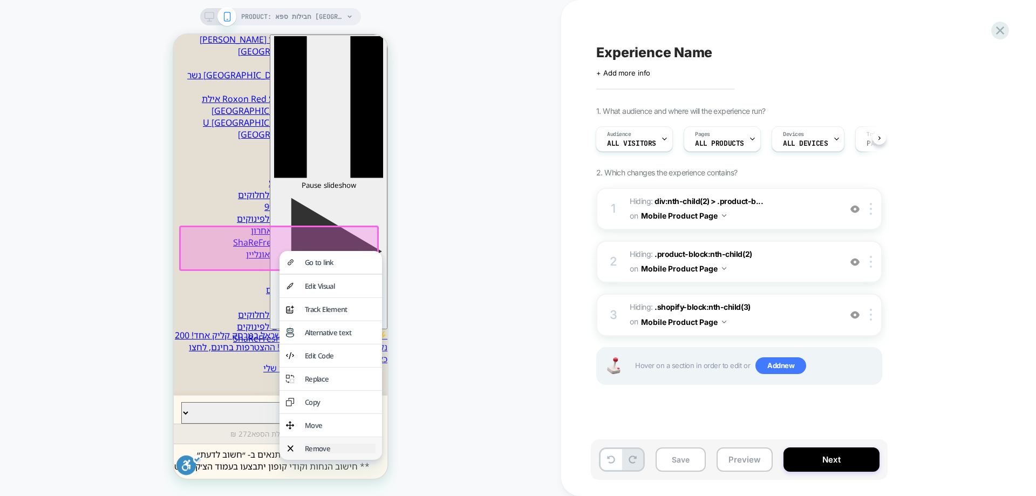
click at [345, 453] on div "Remove" at bounding box center [340, 449] width 71 height 10
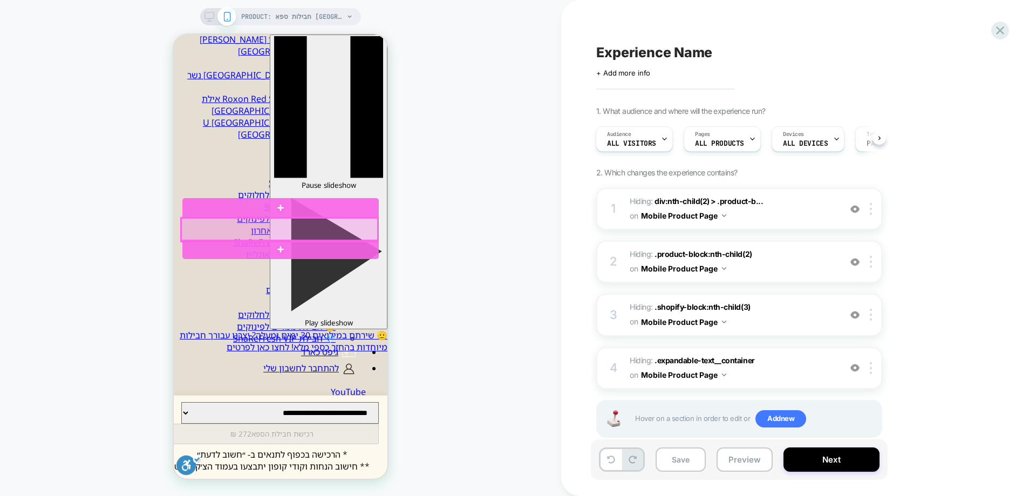
click at [281, 227] on div at bounding box center [279, 229] width 196 height 23
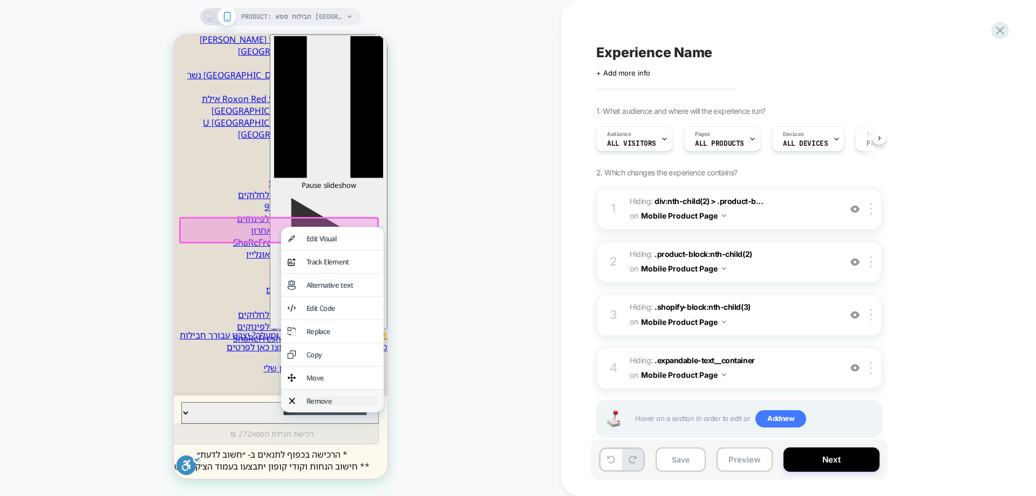
click at [334, 406] on div "Remove" at bounding box center [342, 401] width 71 height 10
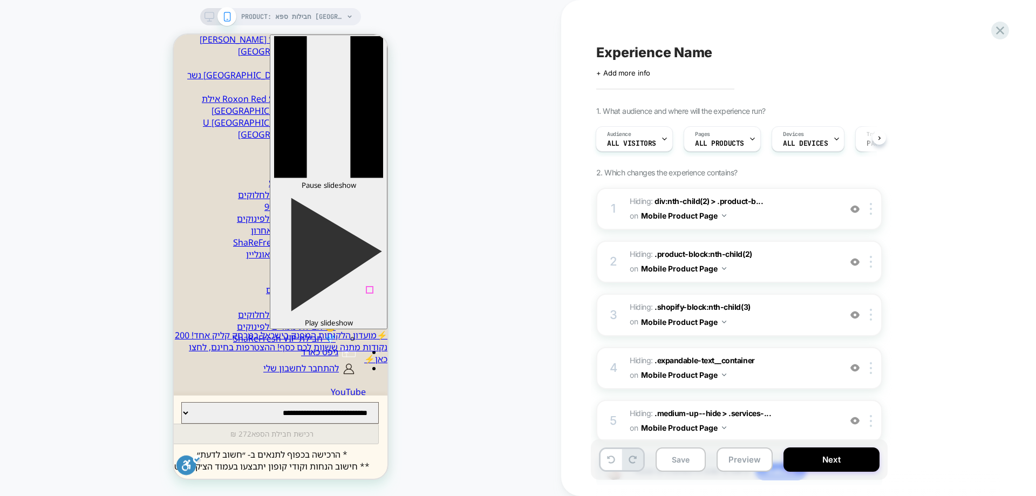
type input "*"
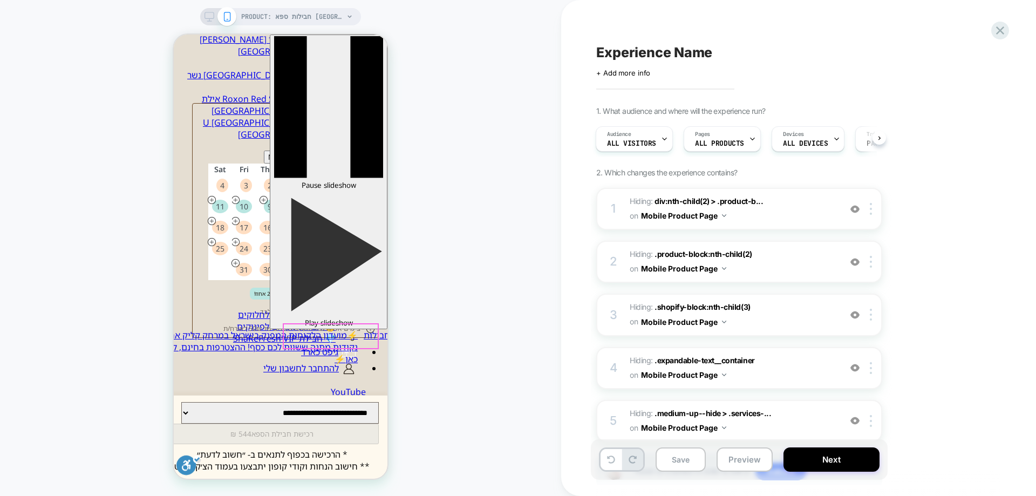
click at [469, 310] on div "PRODUCT: חבילות ספא בתל אביב במלון Herods [tel aviv] PRODUCT: חבילות ספא בתל אב…" at bounding box center [280, 248] width 561 height 475
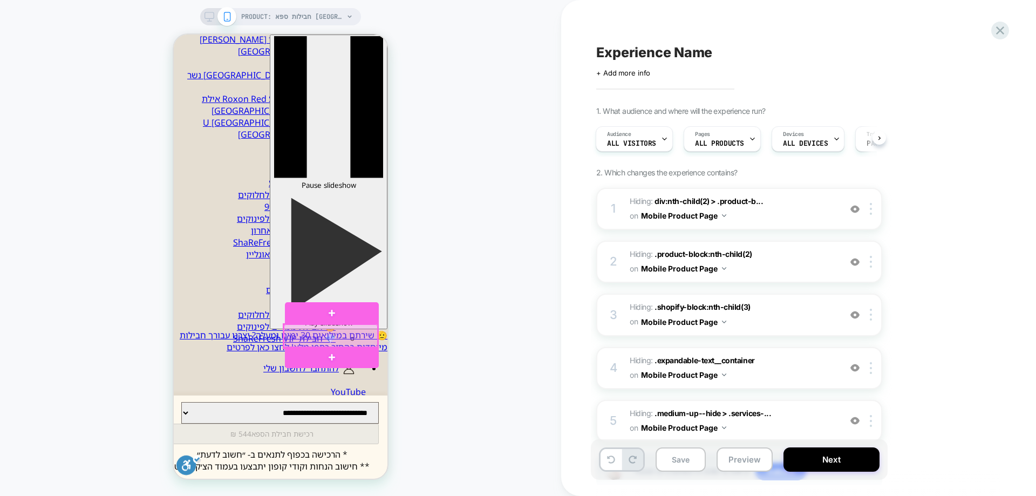
click at [337, 336] on div at bounding box center [331, 336] width 94 height 24
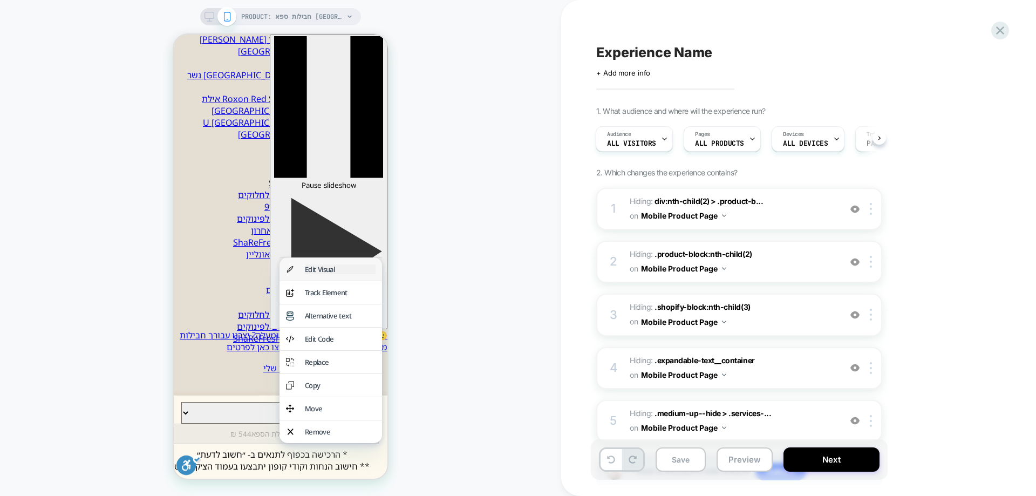
click at [329, 274] on div "Edit Visual" at bounding box center [340, 270] width 71 height 10
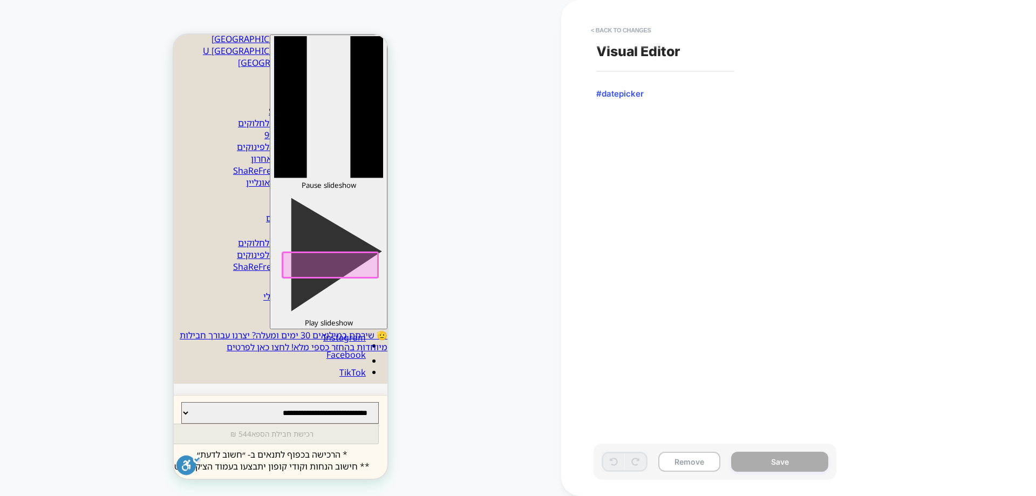
scroll to position [240, 0]
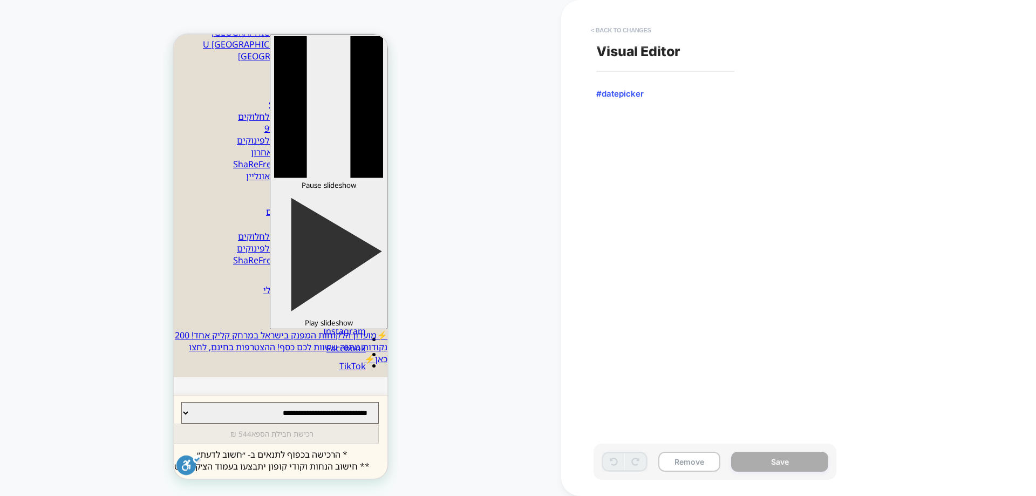
click at [611, 30] on button "< Back to changes" at bounding box center [621, 30] width 71 height 17
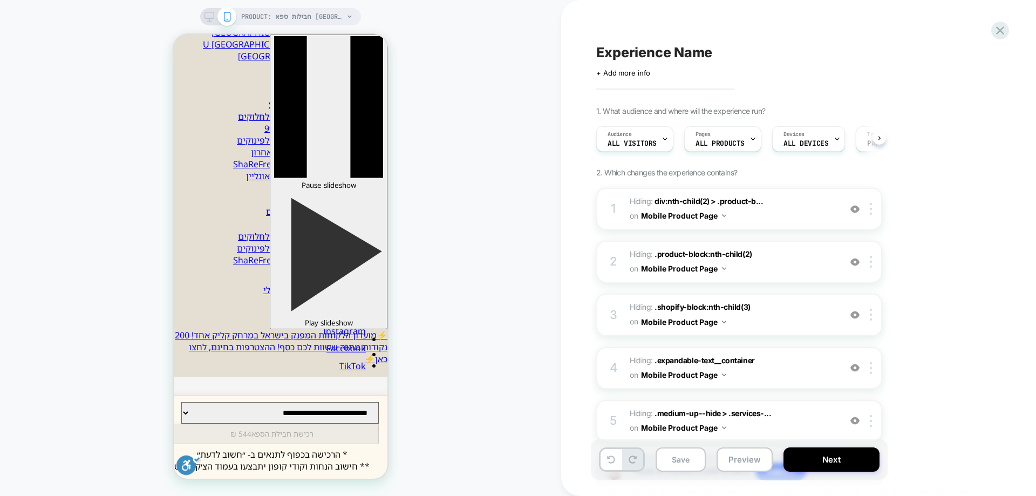
scroll to position [0, 1]
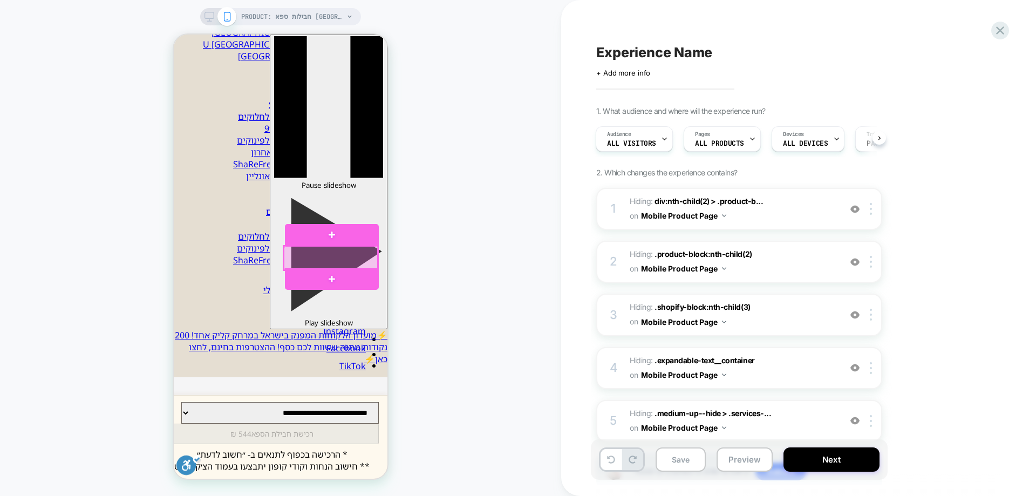
click at [326, 259] on div at bounding box center [331, 258] width 94 height 24
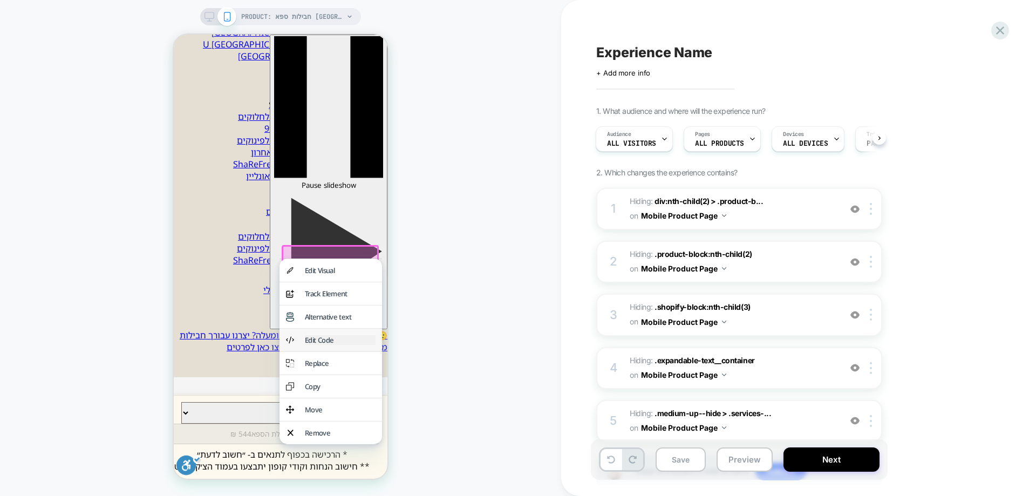
drag, startPoint x: 334, startPoint y: 341, endPoint x: 754, endPoint y: 380, distance: 422.3
click at [334, 341] on div "Edit Code" at bounding box center [340, 340] width 71 height 10
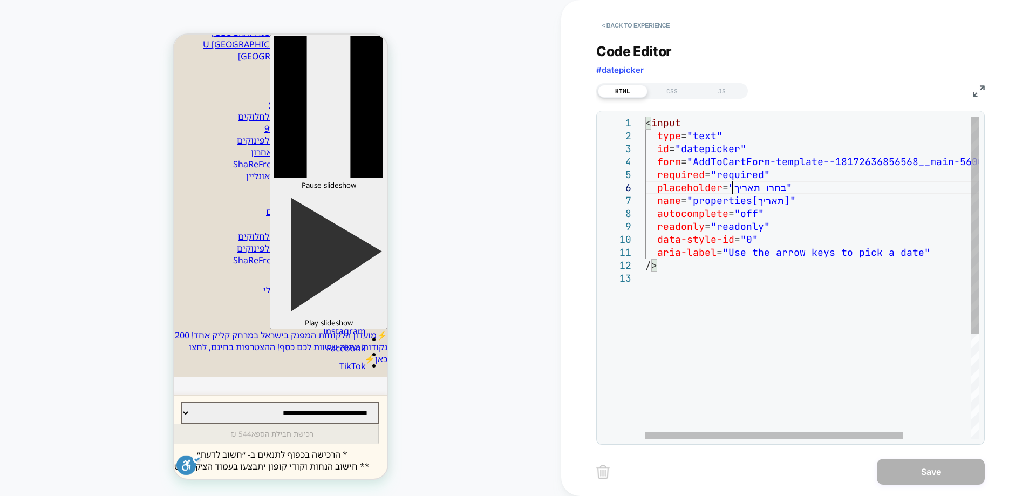
scroll to position [0, 0]
drag, startPoint x: 735, startPoint y: 188, endPoint x: 777, endPoint y: 189, distance: 42.1
click at [776, 187] on div "< input type = "text" id = "datepicker" form = "AddToCartForm-template--1817263…" at bounding box center [857, 356] width 422 height 478
click at [777, 189] on div "< input type = "text" id = "datepicker" form = "AddToCartForm-template--1817263…" at bounding box center [857, 356] width 422 height 478
drag, startPoint x: 735, startPoint y: 190, endPoint x: 761, endPoint y: 188, distance: 26.0
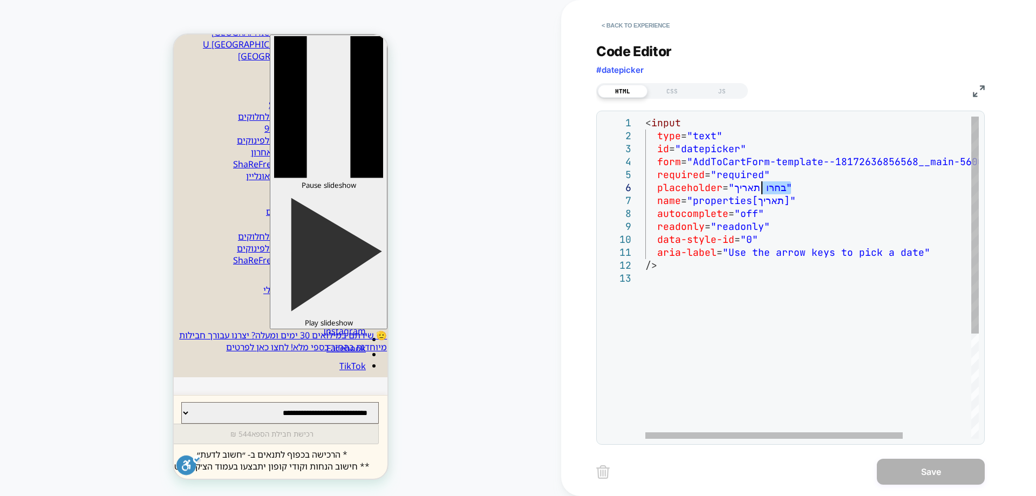
click at [761, 188] on div "< input type = "text" id = "datepicker" form = "AddToCartForm-template--1817263…" at bounding box center [857, 356] width 422 height 478
click at [772, 186] on div "< input type = "text" id = "datepicker" form = "AddToCartForm-template--1817263…" at bounding box center [857, 356] width 422 height 478
drag, startPoint x: 790, startPoint y: 188, endPoint x: 747, endPoint y: 195, distance: 43.8
click at [736, 194] on div "< input type = "text" id = "datepicker" form = "AddToCartForm-template--1817263…" at bounding box center [857, 356] width 422 height 478
click at [754, 194] on div "< input type = "text" id = "datepicker" form = "AddToCartForm-template--1817263…" at bounding box center [857, 356] width 422 height 478
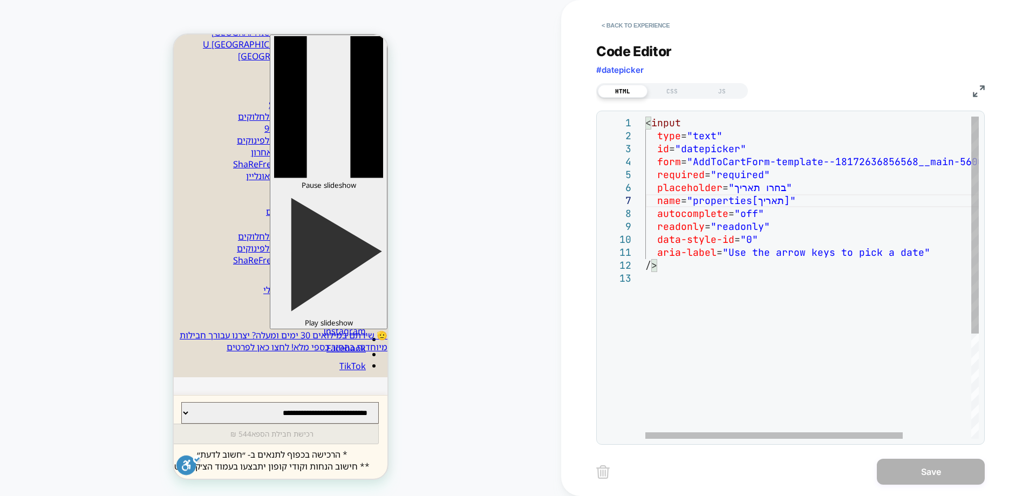
click at [754, 186] on div "< input type = "text" id = "datepicker" form = "AddToCartForm-template--1817263…" at bounding box center [857, 356] width 422 height 478
click at [784, 186] on div "< input type = "text" id = "datepicker" form = "AddToCartForm-template--1817263…" at bounding box center [857, 356] width 422 height 478
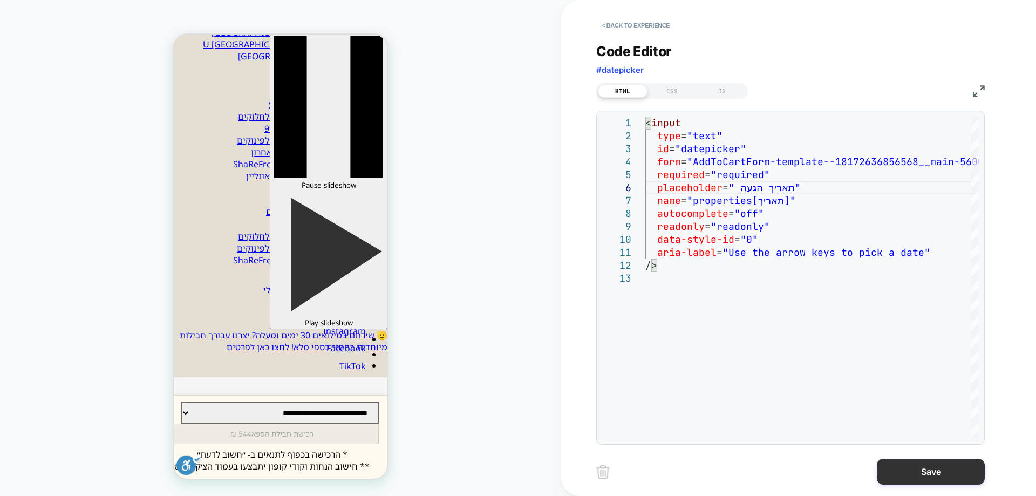
type textarea "**********"
click at [921, 477] on button "Save" at bounding box center [931, 472] width 108 height 26
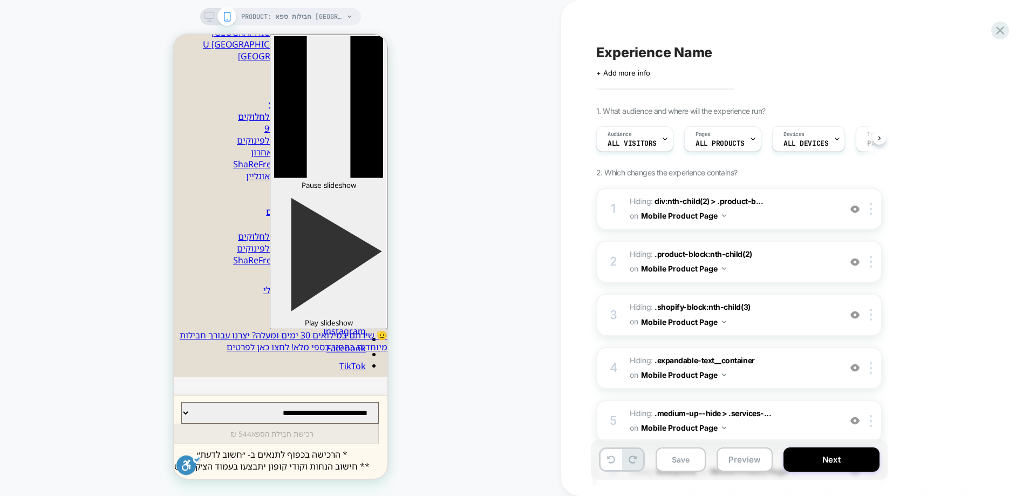
scroll to position [0, 1]
click at [356, 208] on div at bounding box center [356, 211] width 43 height 17
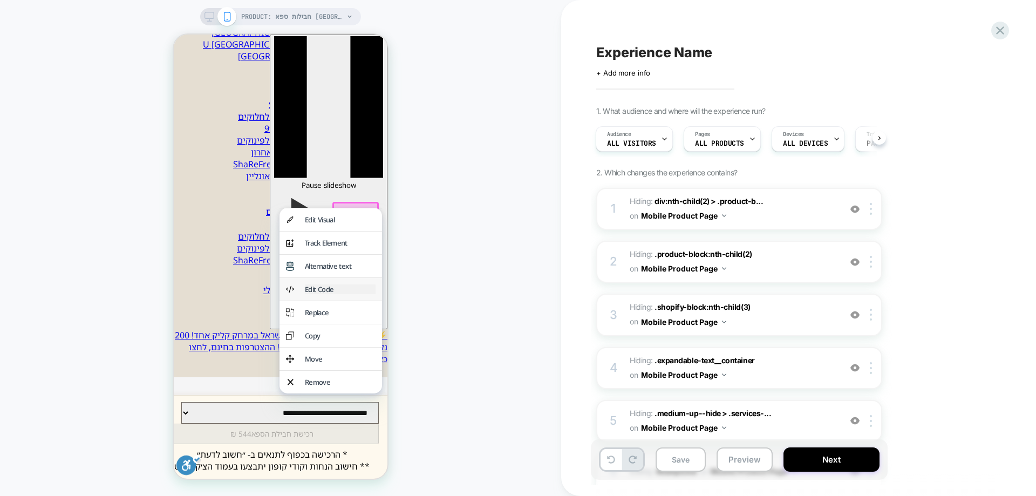
click at [321, 294] on div "Edit Code" at bounding box center [340, 289] width 71 height 10
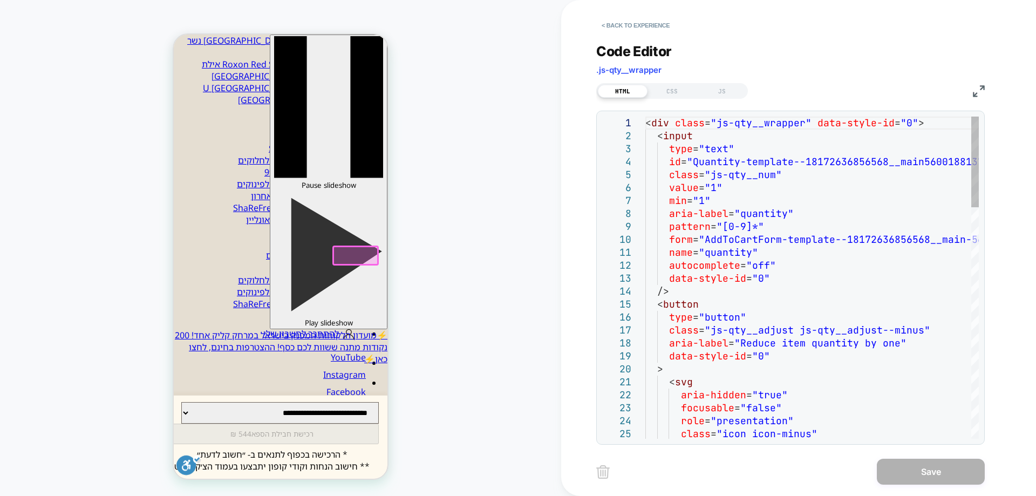
scroll to position [194, 0]
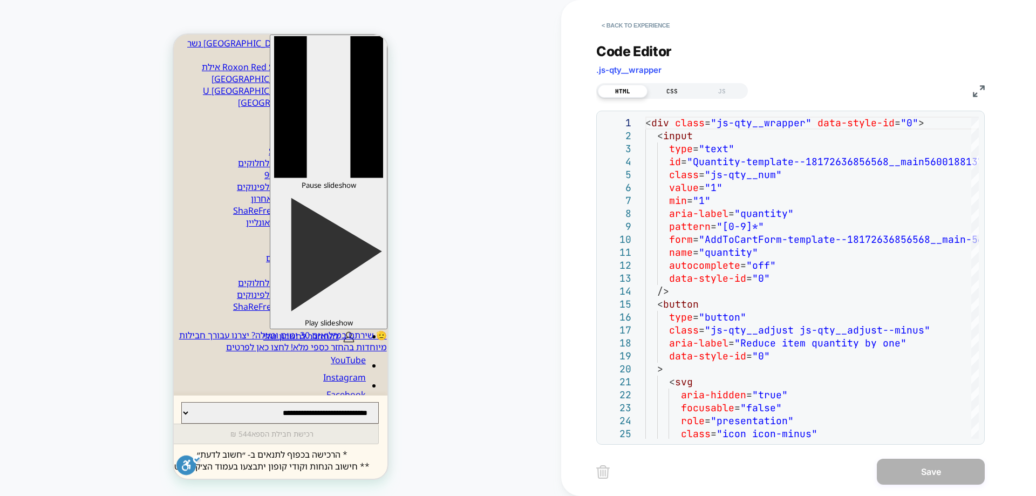
click at [670, 92] on div "CSS" at bounding box center [673, 91] width 50 height 13
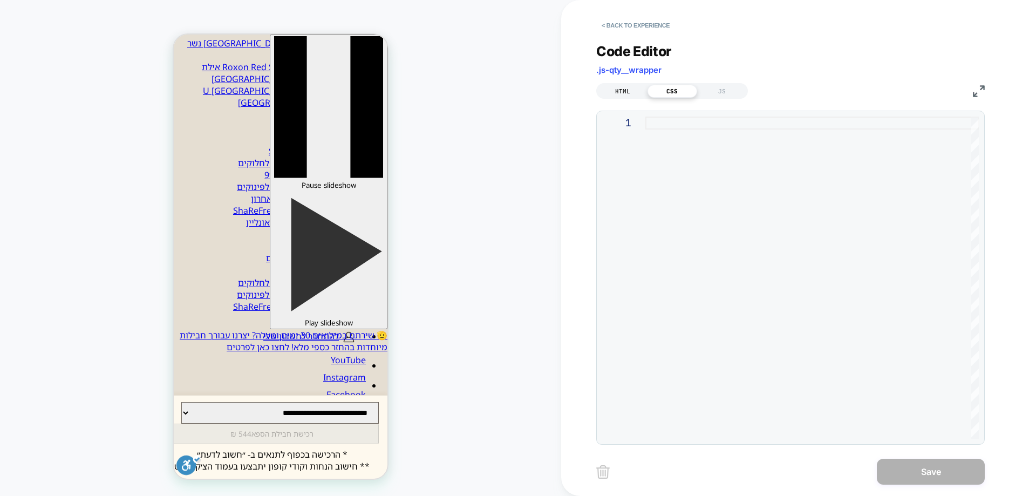
click at [631, 90] on div "HTML" at bounding box center [623, 91] width 50 height 13
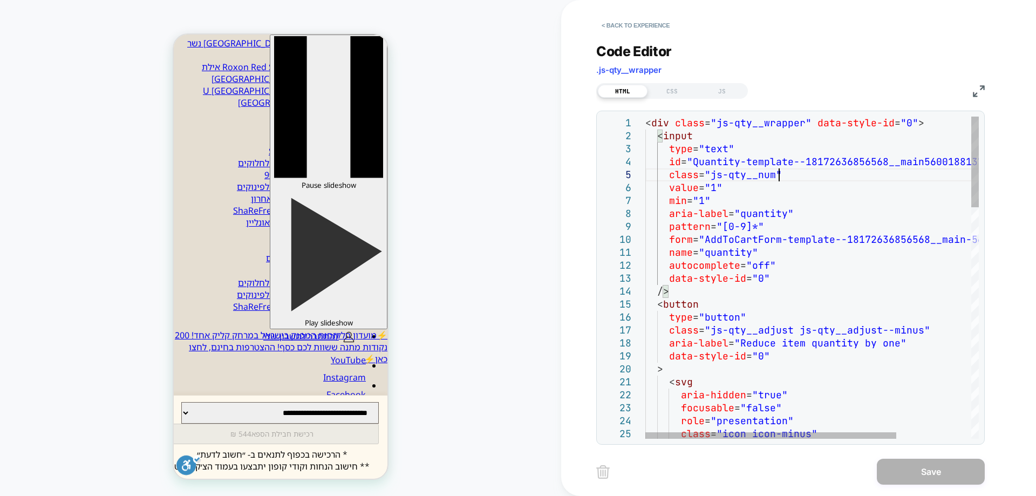
scroll to position [0, 0]
type textarea "**********"
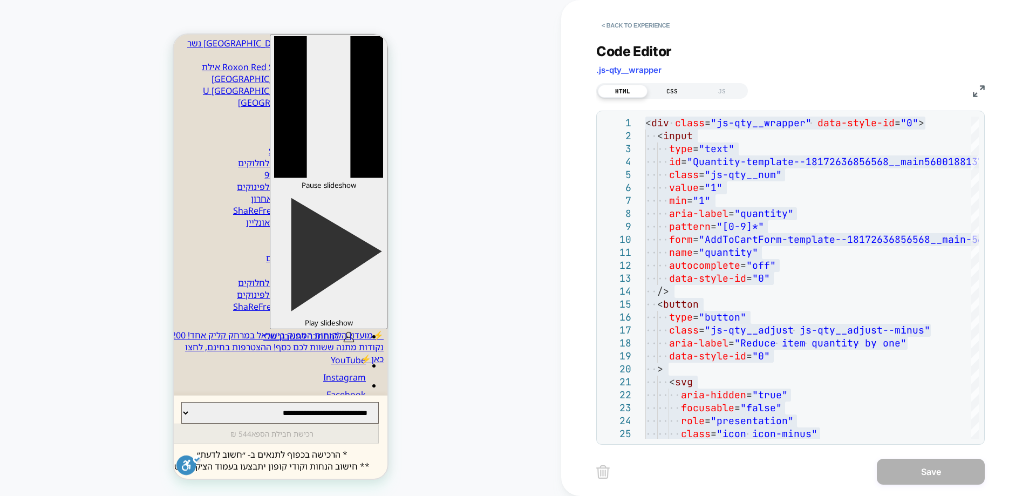
click at [674, 97] on div "CSS" at bounding box center [673, 91] width 50 height 13
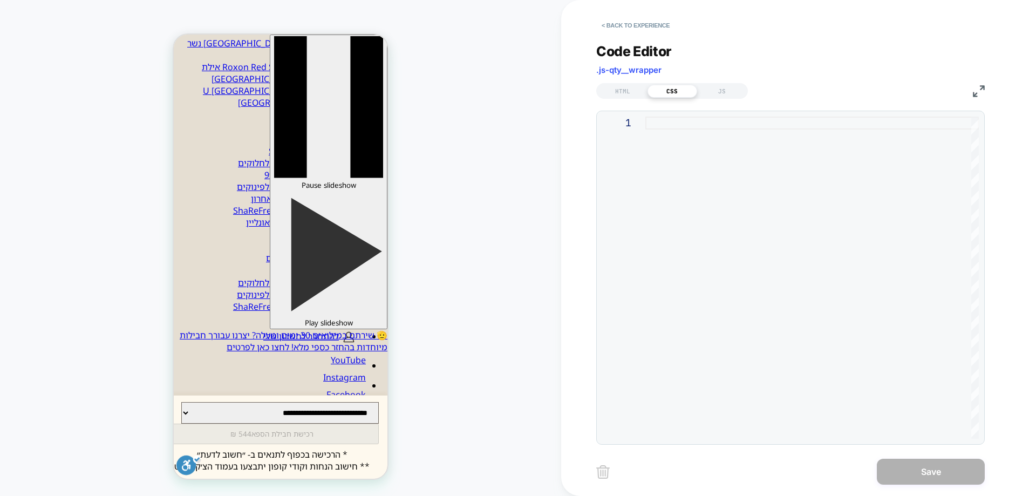
click at [662, 127] on div at bounding box center [813, 278] width 334 height 322
type textarea "**********"
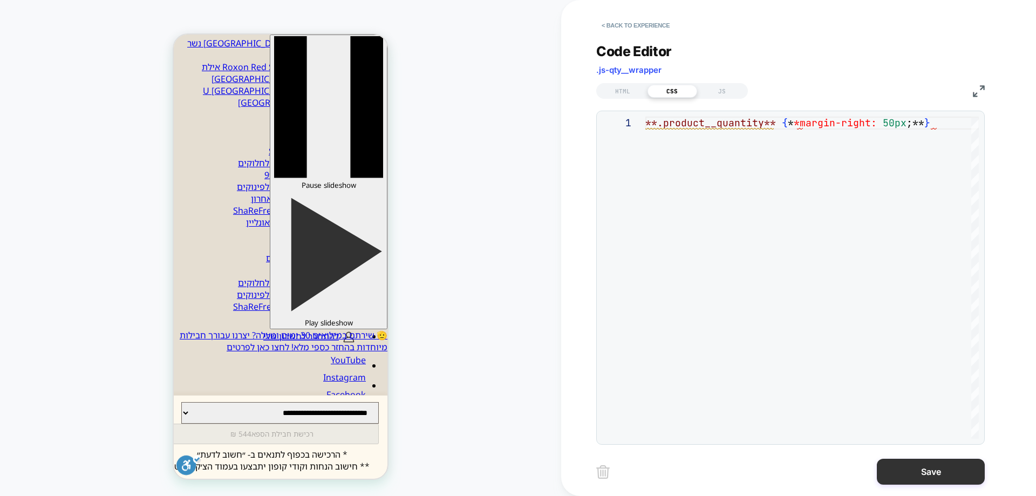
click at [906, 466] on button "Save" at bounding box center [931, 472] width 108 height 26
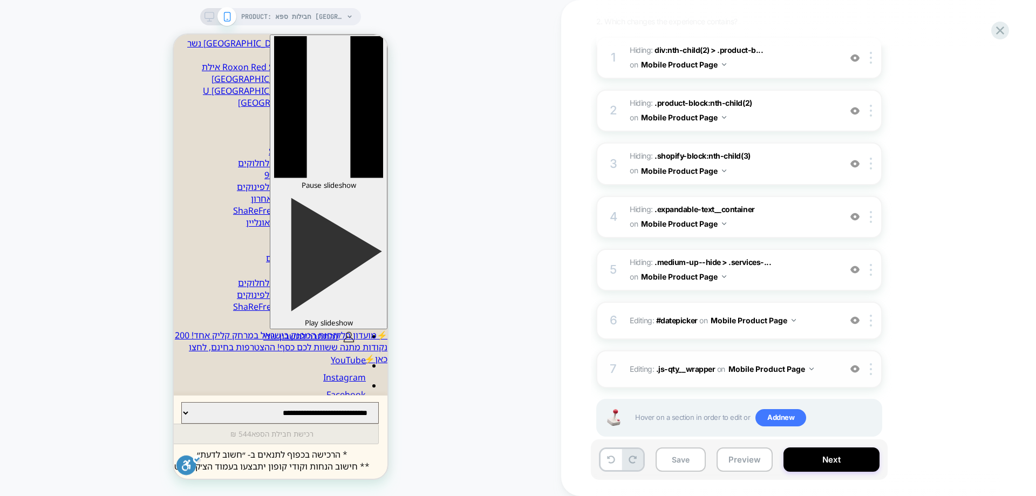
scroll to position [162, 0]
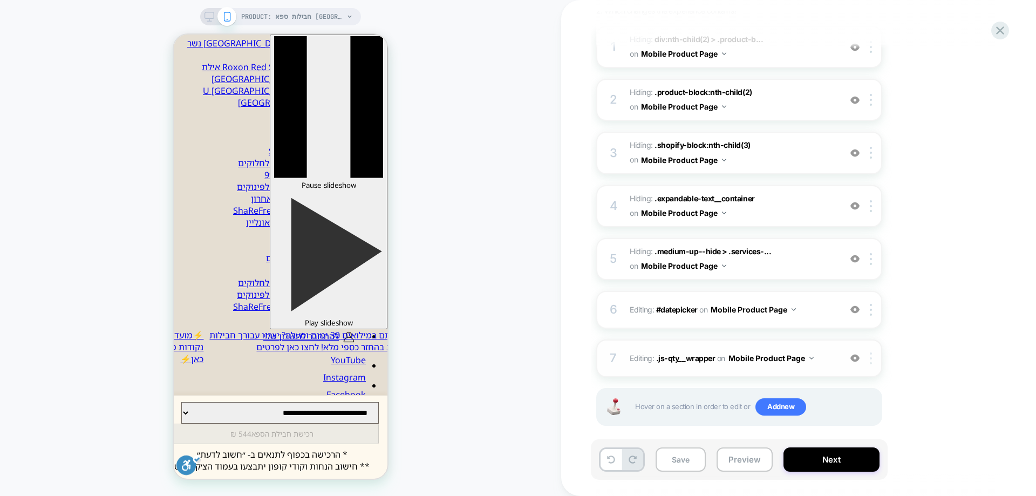
click at [871, 360] on img at bounding box center [871, 359] width 2 height 12
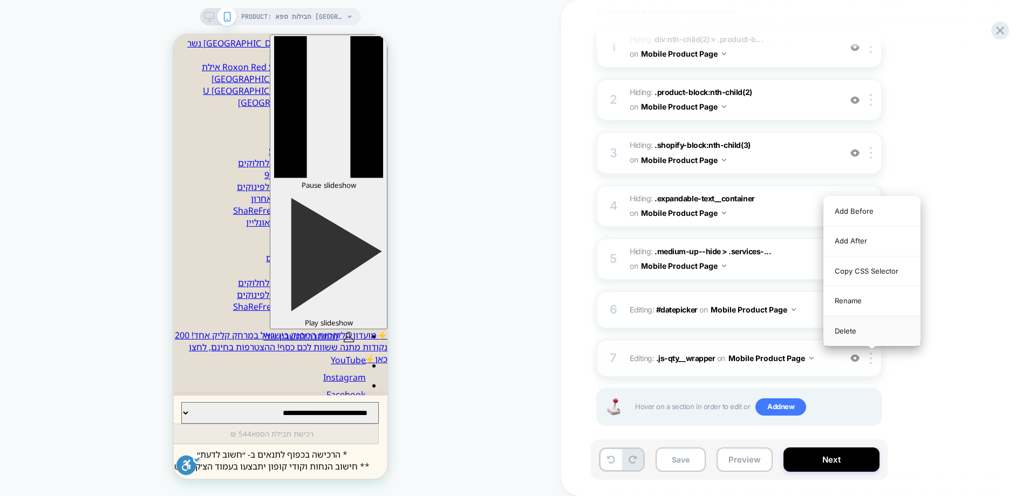
click at [857, 335] on div "Delete" at bounding box center [872, 330] width 96 height 29
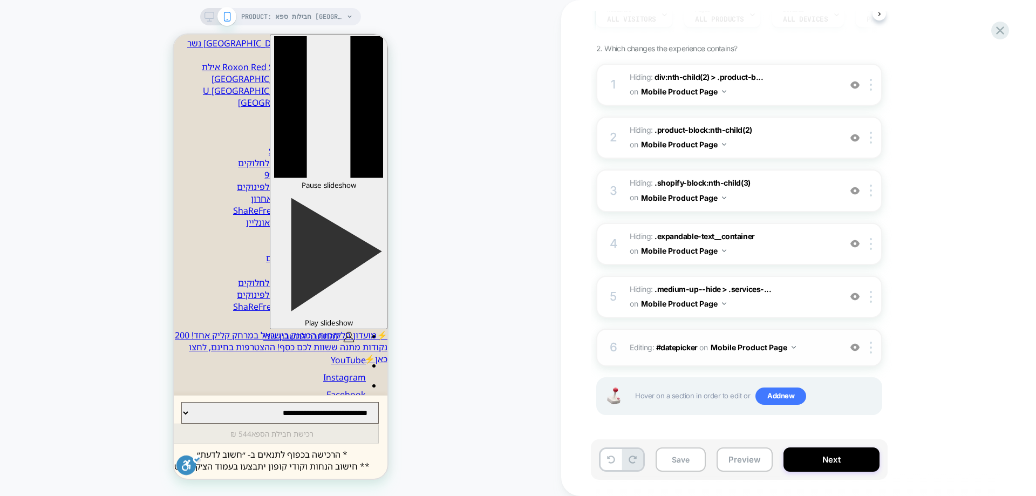
scroll to position [124, 0]
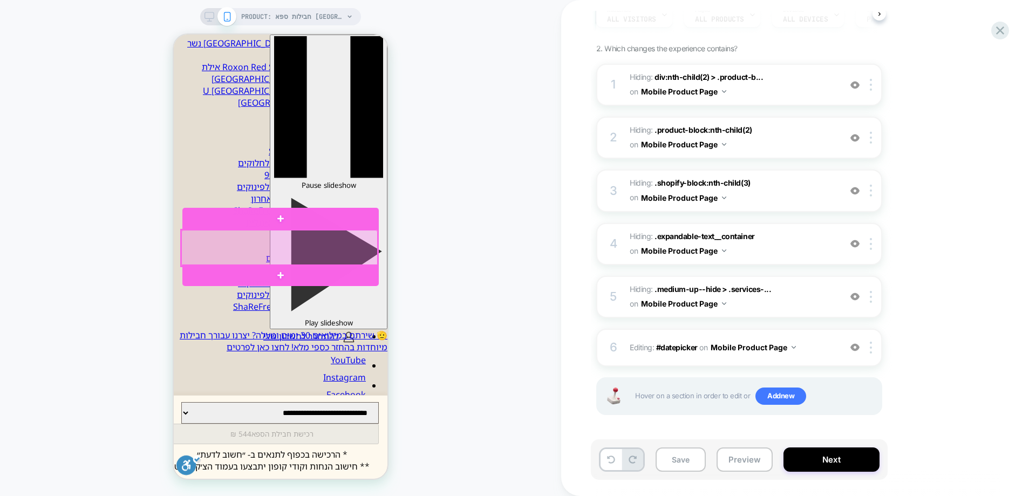
click at [313, 245] on div at bounding box center [279, 248] width 196 height 36
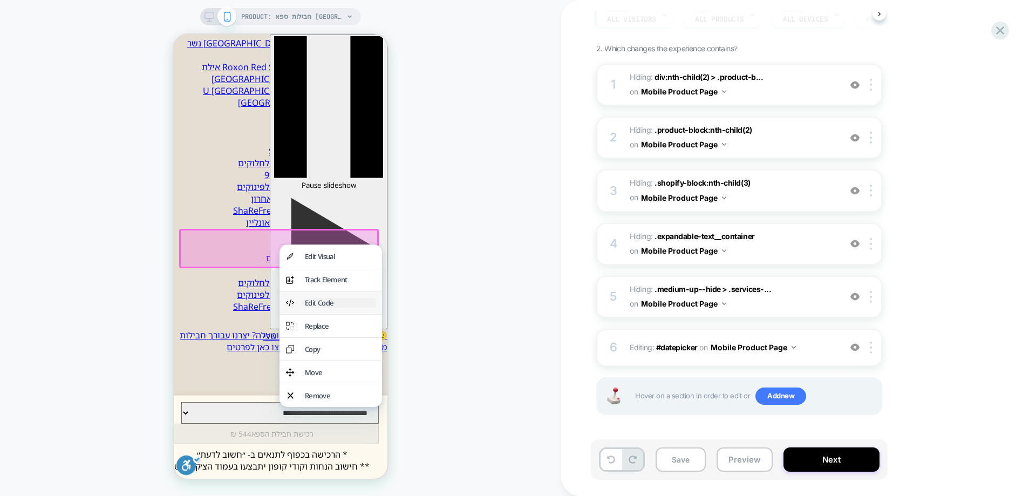
click at [334, 306] on div "Edit Code" at bounding box center [340, 303] width 71 height 10
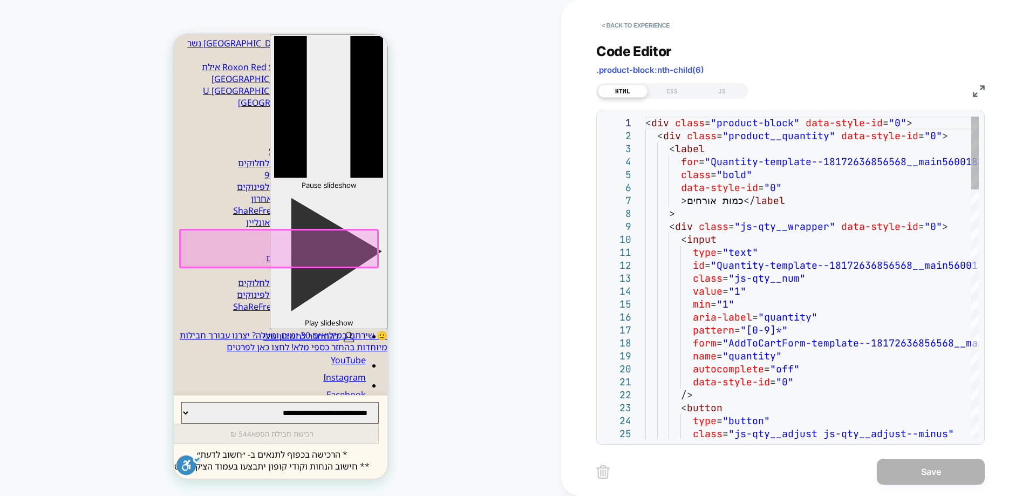
scroll to position [184, 0]
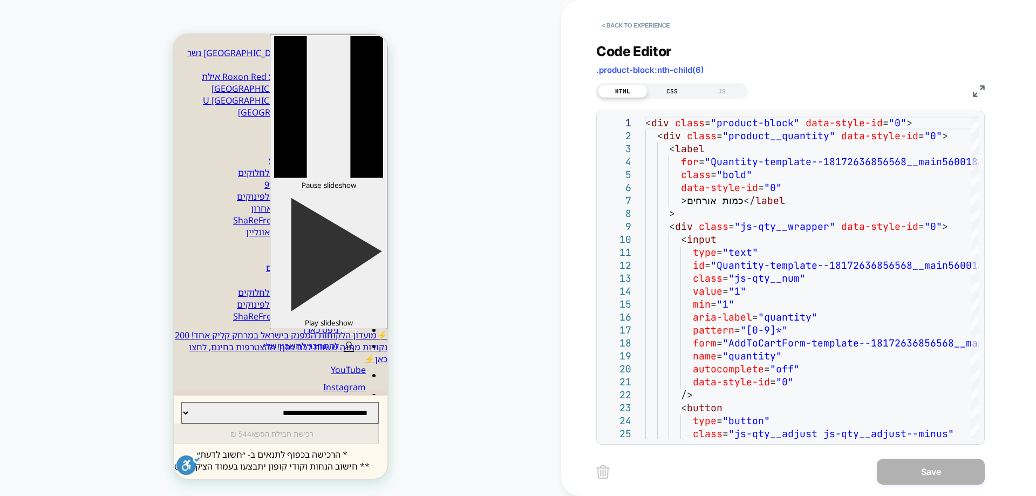
click at [660, 90] on div "CSS" at bounding box center [673, 91] width 50 height 13
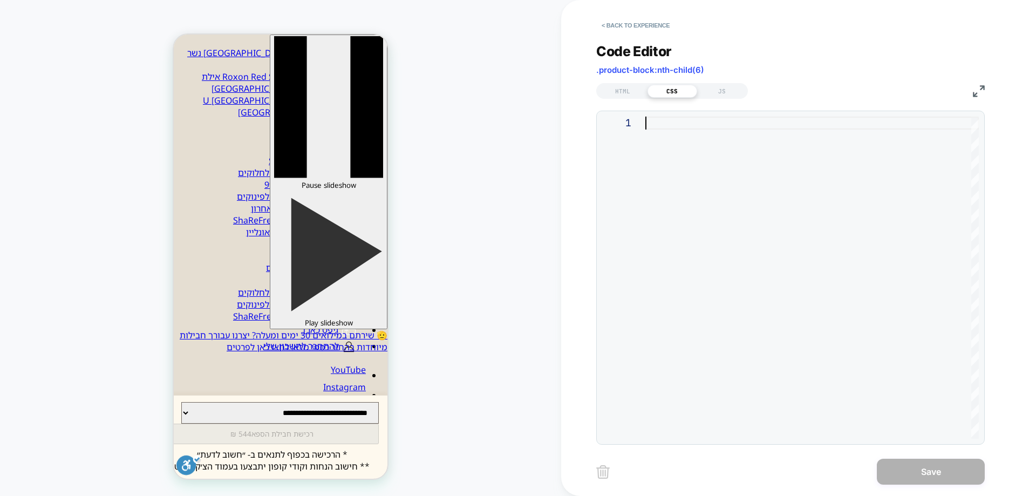
click at [830, 124] on div at bounding box center [813, 278] width 334 height 322
type textarea "**********"
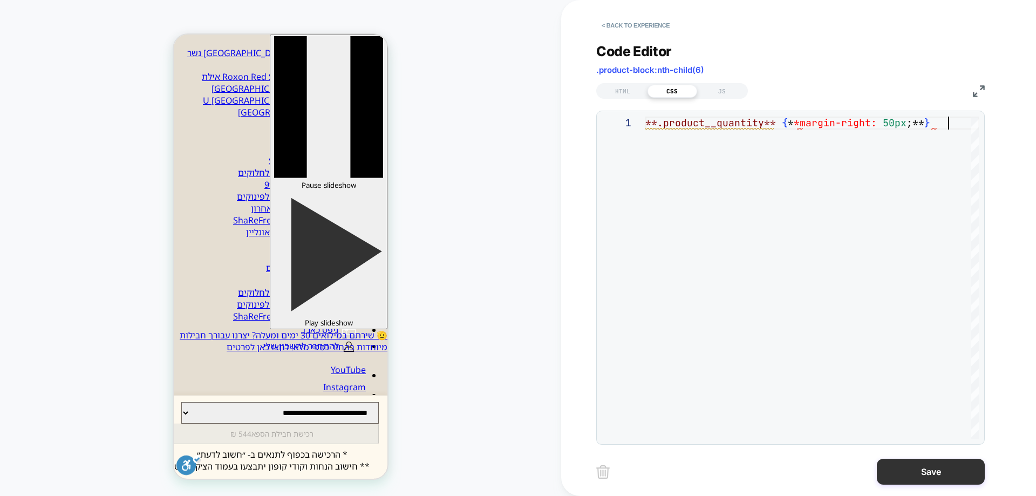
click at [912, 480] on button "Save" at bounding box center [931, 472] width 108 height 26
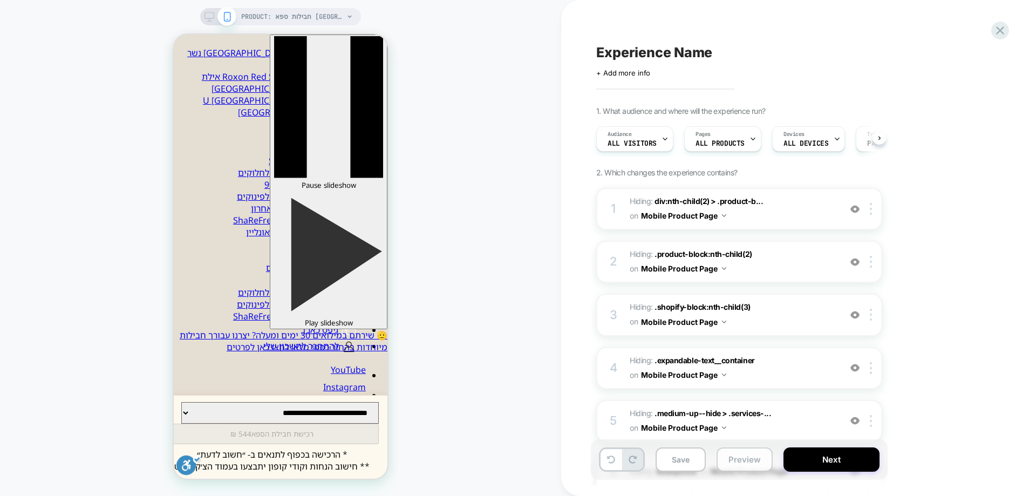
scroll to position [0, 1]
click at [873, 419] on div at bounding box center [873, 421] width 18 height 12
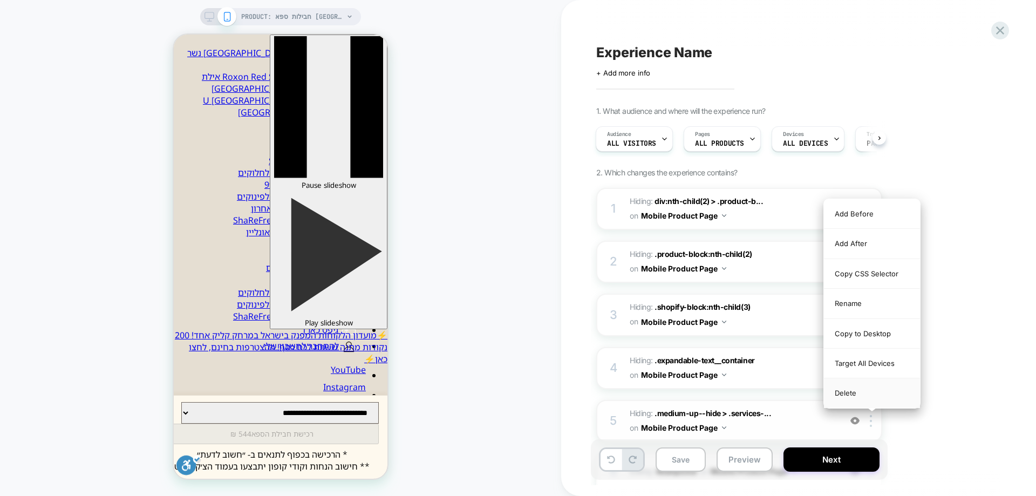
click at [860, 399] on div "Delete" at bounding box center [872, 392] width 96 height 29
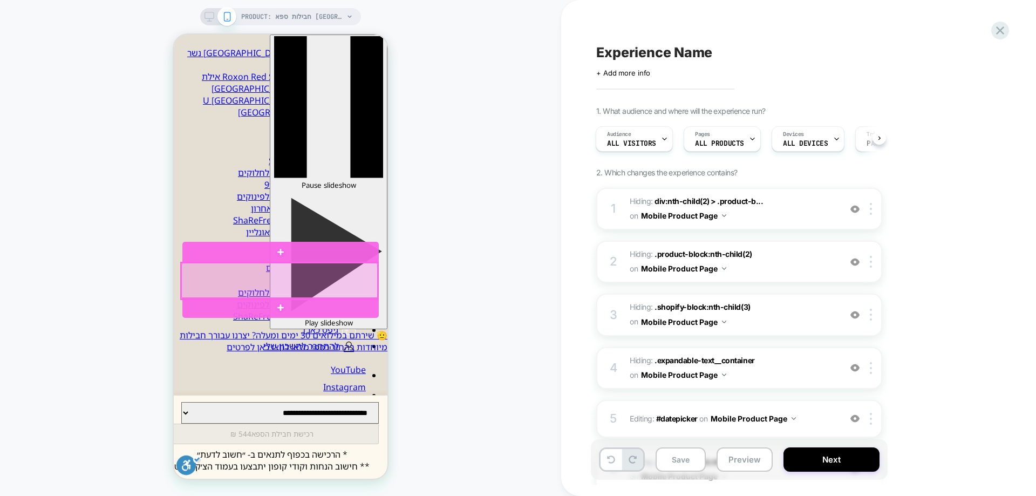
click at [275, 280] on div at bounding box center [279, 281] width 196 height 36
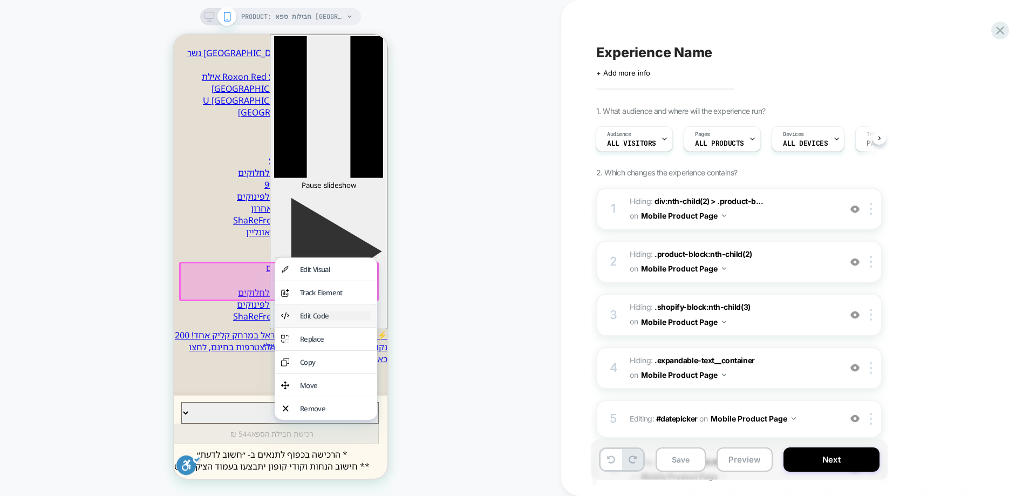
click at [307, 317] on div "Edit Code" at bounding box center [335, 316] width 71 height 10
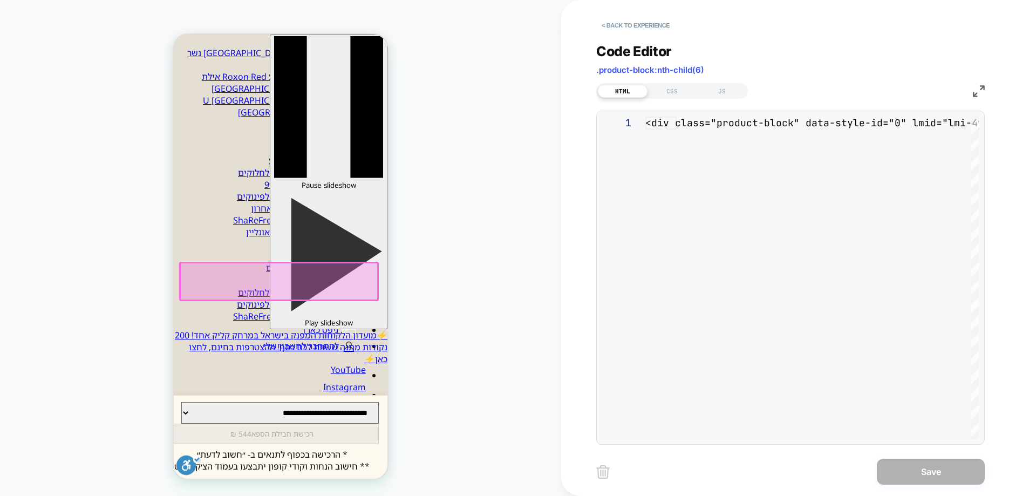
scroll to position [207, 0]
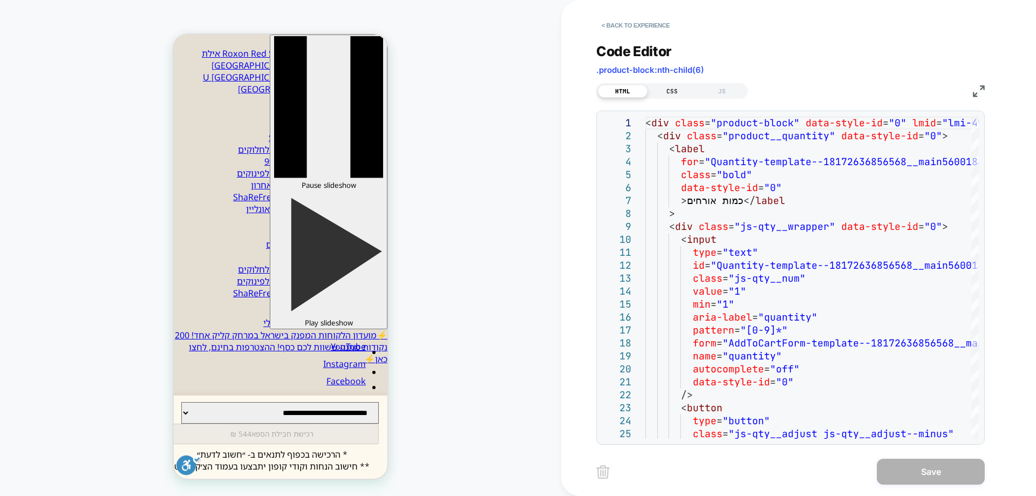
click at [675, 90] on div "CSS" at bounding box center [673, 91] width 50 height 13
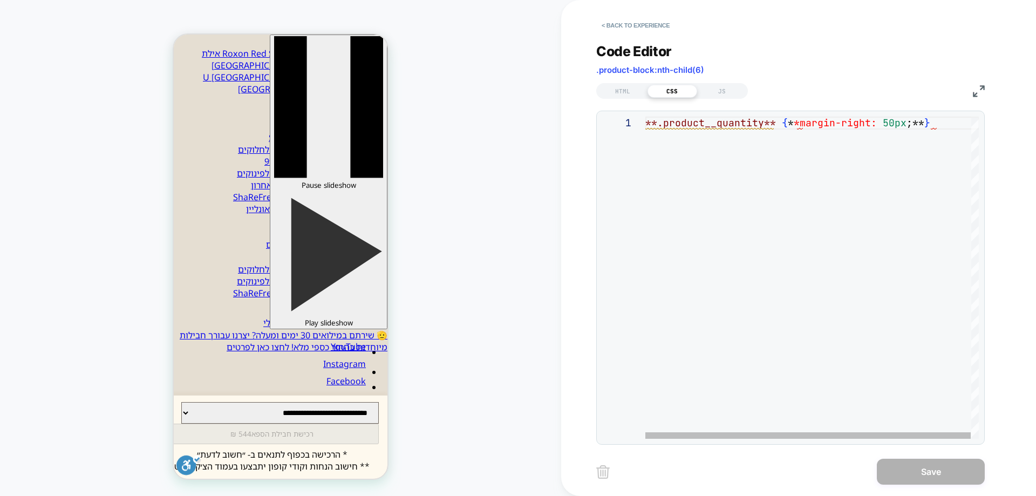
scroll to position [0, 302]
drag, startPoint x: 885, startPoint y: 124, endPoint x: 894, endPoint y: 124, distance: 9.7
click at [894, 124] on div "**.product__quantity** { * *margin-right: 50px ;** }" at bounding box center [813, 278] width 334 height 322
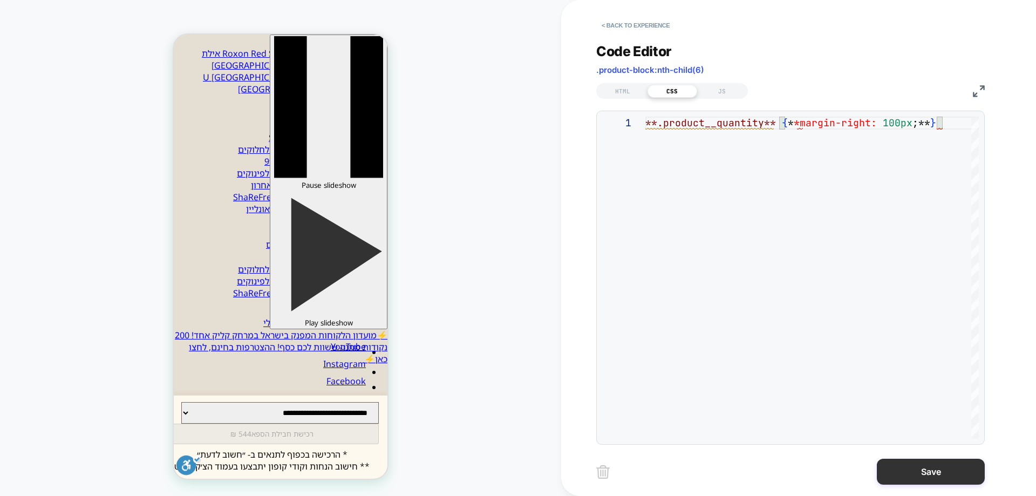
type textarea "**********"
click at [967, 466] on button "Save" at bounding box center [931, 472] width 108 height 26
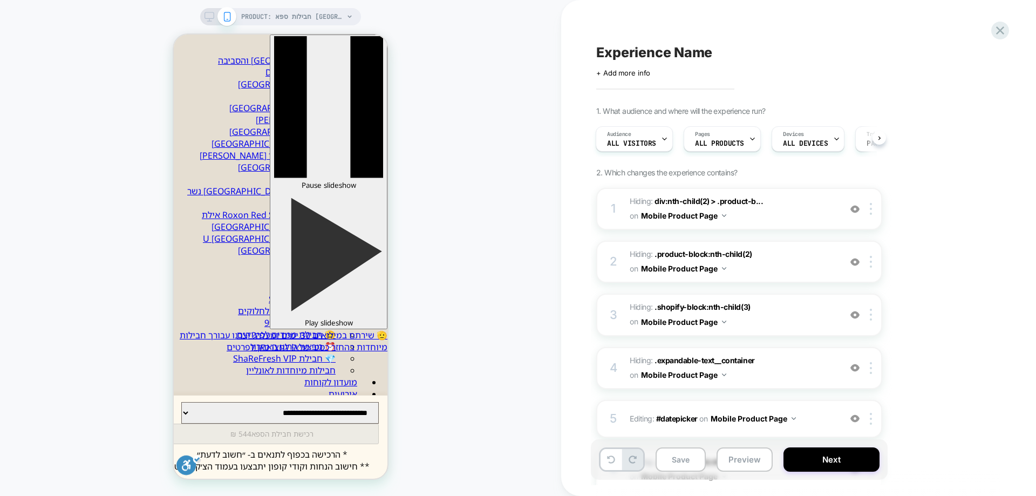
scroll to position [45, 0]
click at [1006, 24] on icon at bounding box center [1000, 30] width 15 height 15
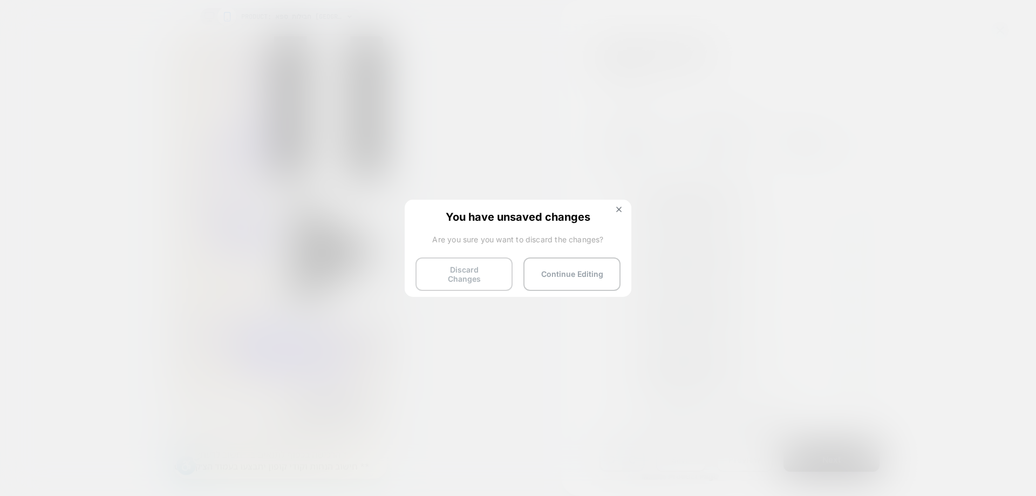
click at [466, 266] on button "Discard Changes" at bounding box center [464, 273] width 97 height 33
